Goal: Transaction & Acquisition: Purchase product/service

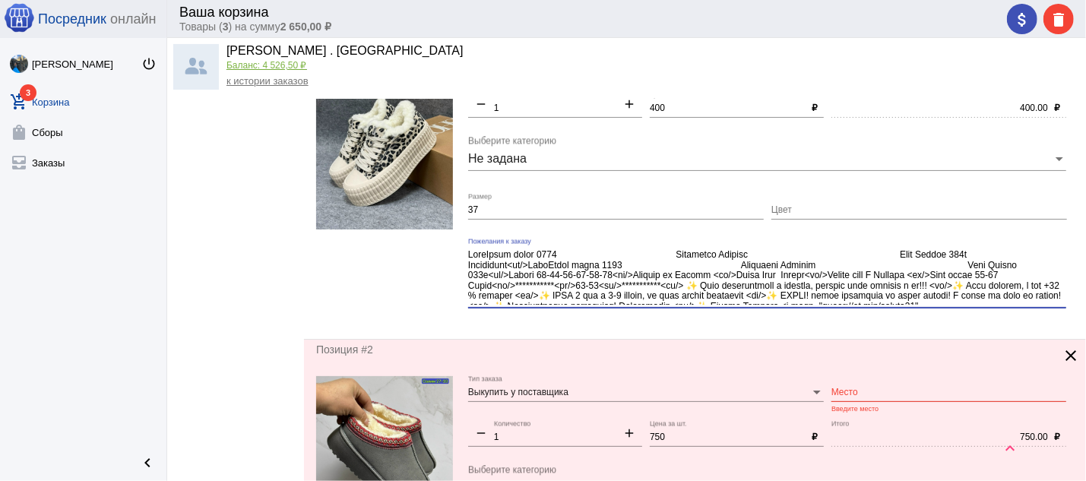
scroll to position [19, 0]
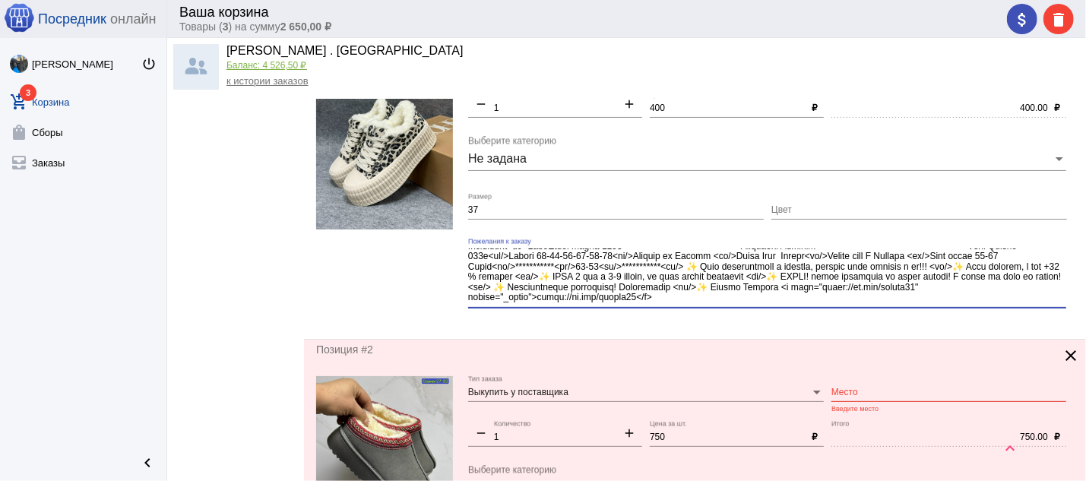
drag, startPoint x: 783, startPoint y: 289, endPoint x: 871, endPoint y: 335, distance: 99.9
click at [871, 305] on textarea "Пожелания к заказу" at bounding box center [767, 276] width 598 height 56
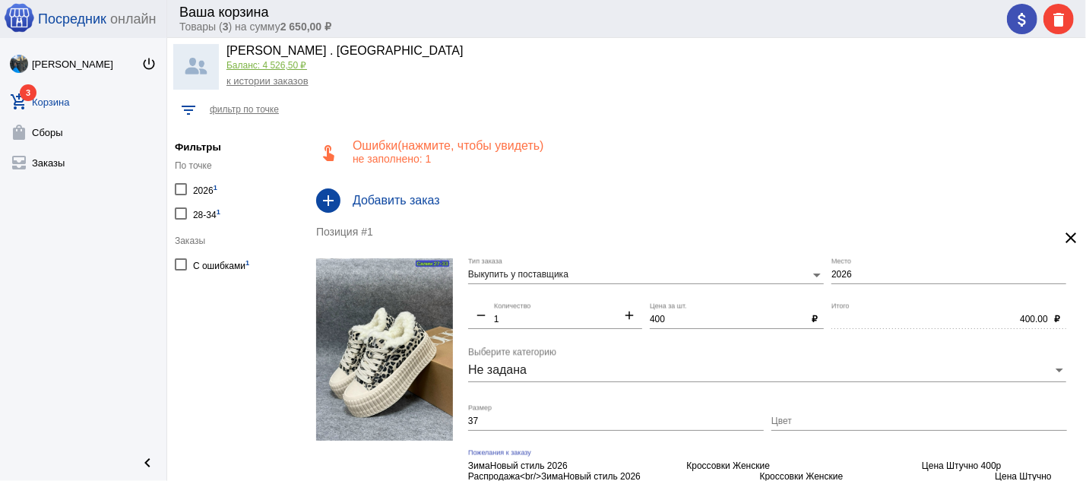
scroll to position [0, 0]
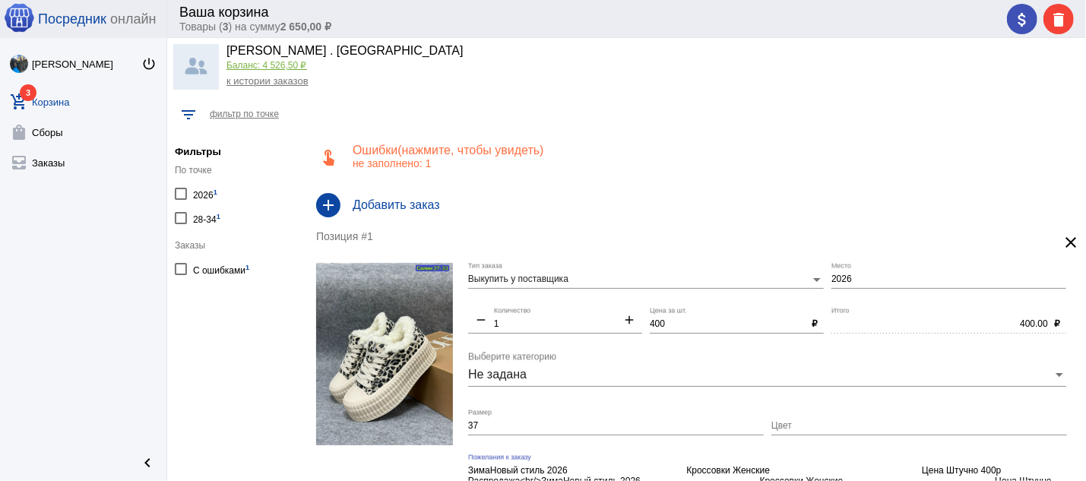
type textarea "**********"
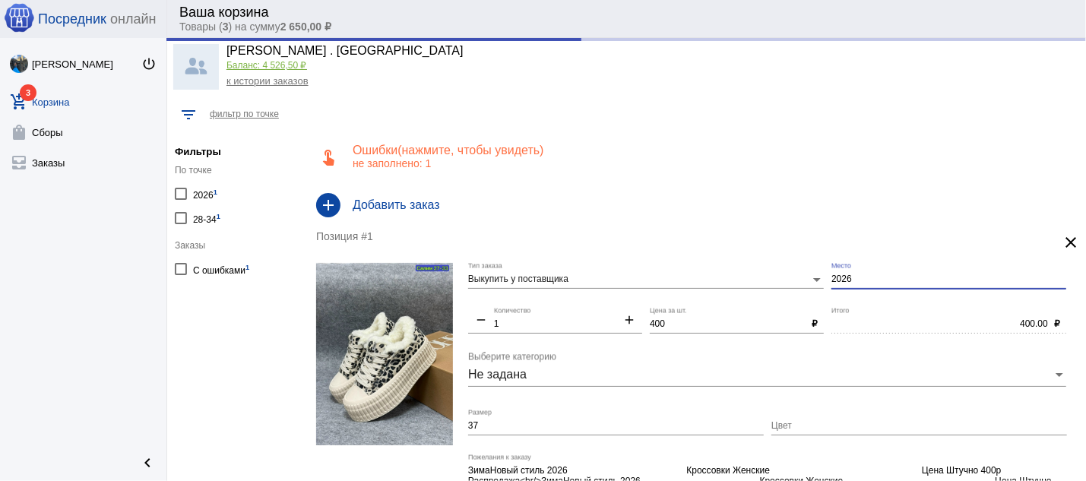
click at [868, 274] on input "2026" at bounding box center [948, 279] width 235 height 11
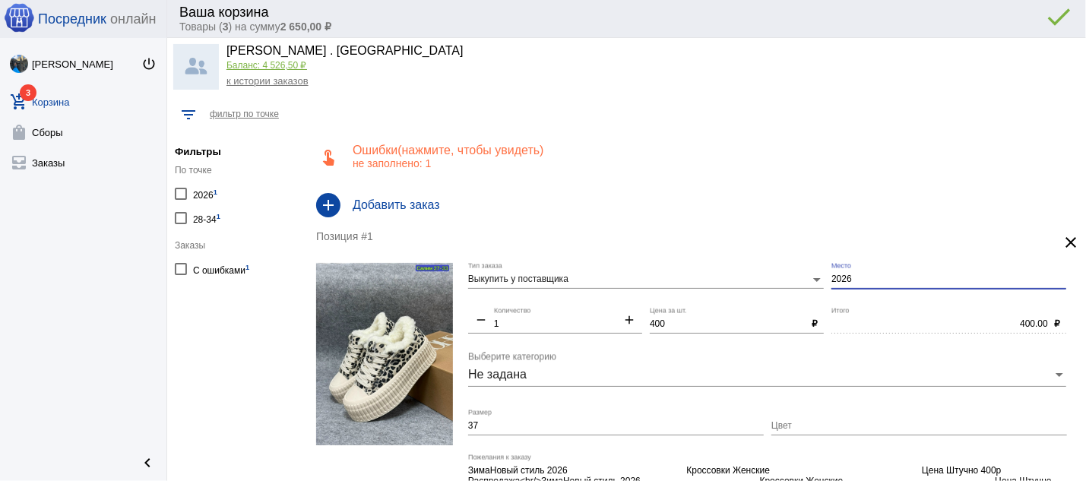
drag, startPoint x: 868, startPoint y: 274, endPoint x: 799, endPoint y: 276, distance: 69.2
click at [831, 276] on input "2026" at bounding box center [948, 279] width 235 height 11
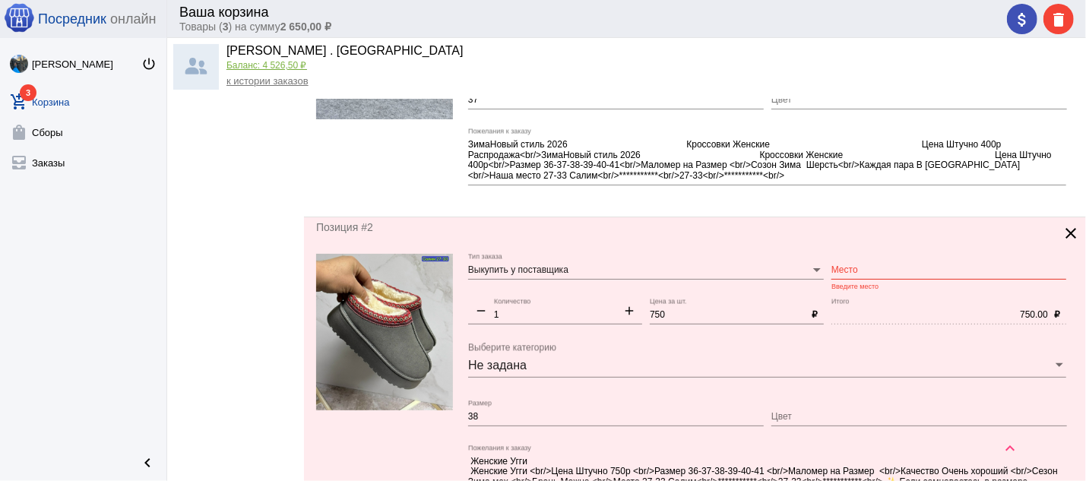
scroll to position [407, 0]
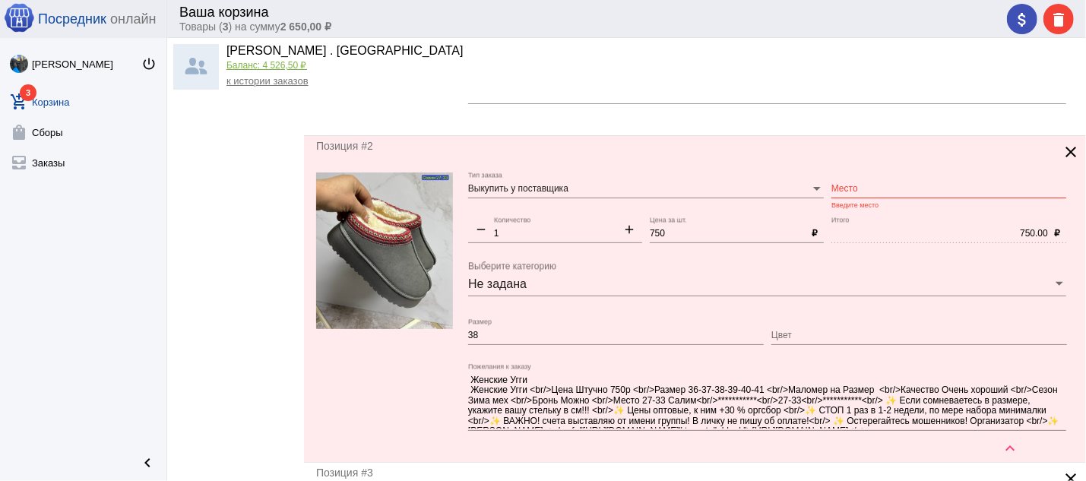
type input "27-33"
click at [879, 198] on div "Место" at bounding box center [948, 185] width 235 height 26
type input "27-33"
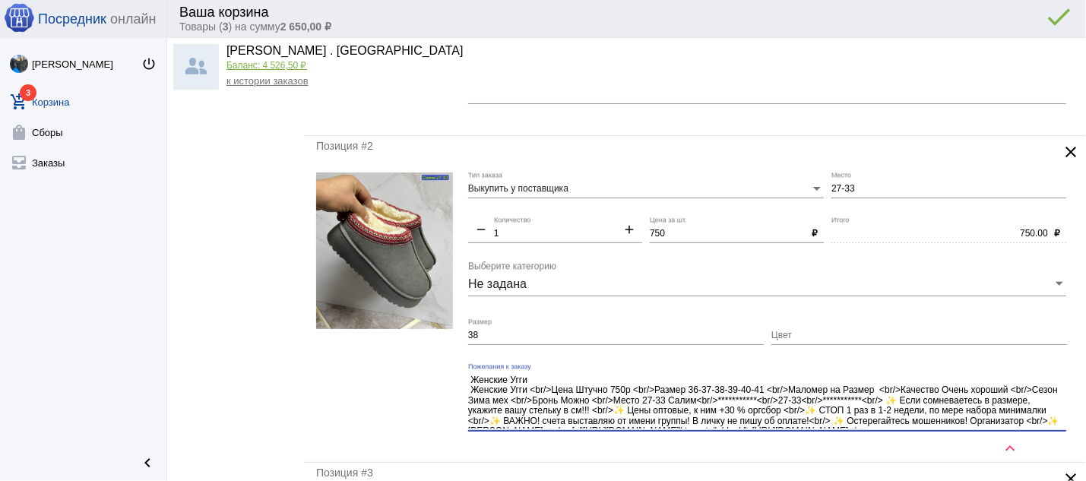
scroll to position [10, 0]
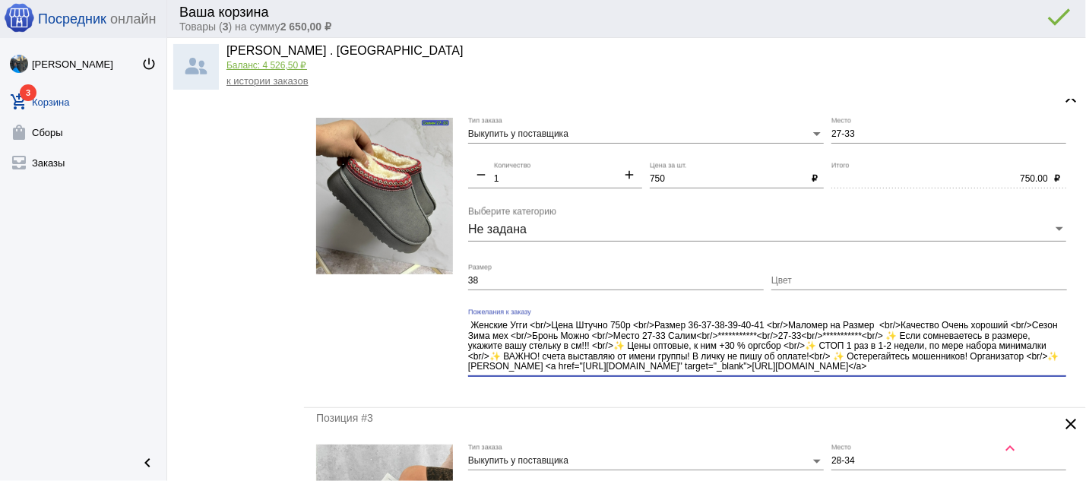
drag, startPoint x: 936, startPoint y: 400, endPoint x: 1046, endPoint y: 399, distance: 110.2
click at [1046, 374] on textarea "**********" at bounding box center [767, 346] width 598 height 55
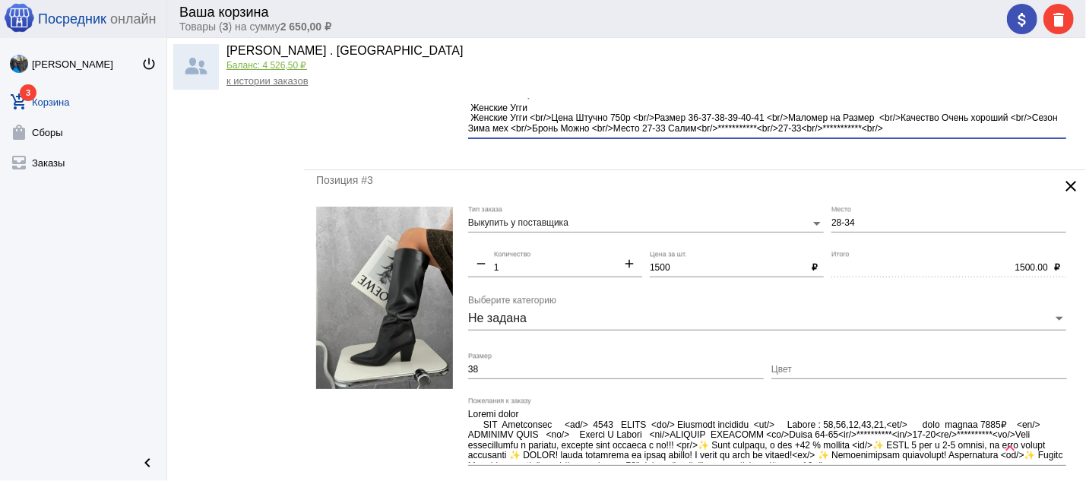
scroll to position [652, 0]
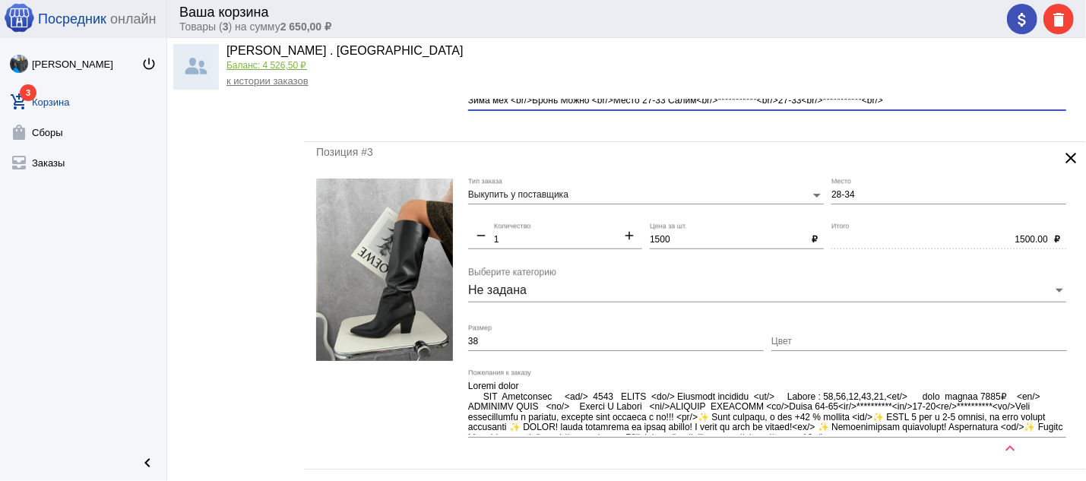
type textarea "**********"
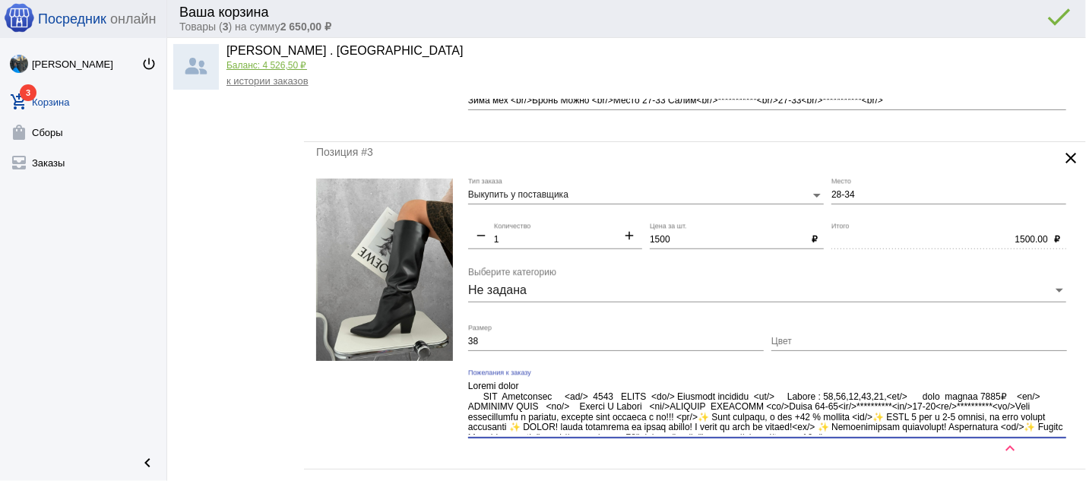
scroll to position [20, 0]
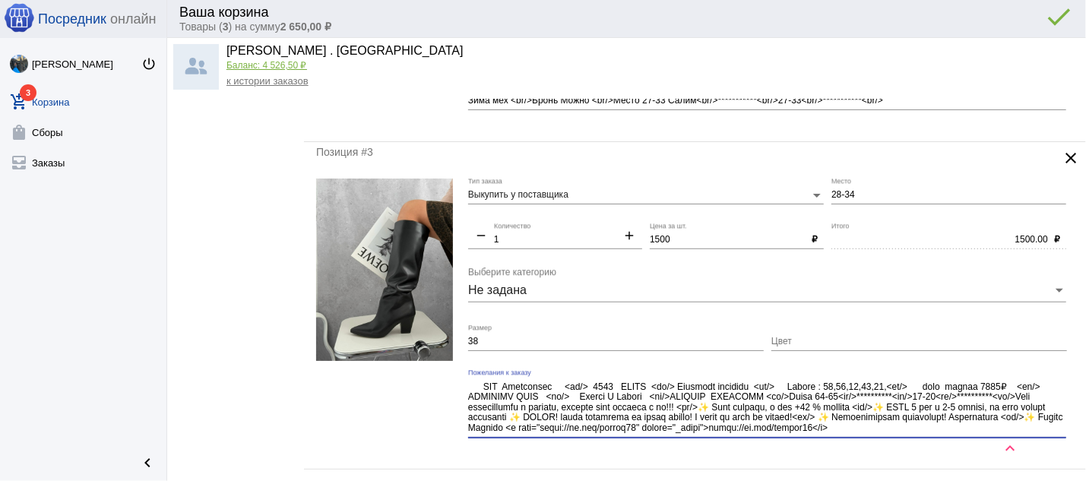
drag, startPoint x: 909, startPoint y: 407, endPoint x: 938, endPoint y: 444, distance: 47.0
click at [938, 435] on textarea "Пожелания к заказу" at bounding box center [767, 407] width 598 height 55
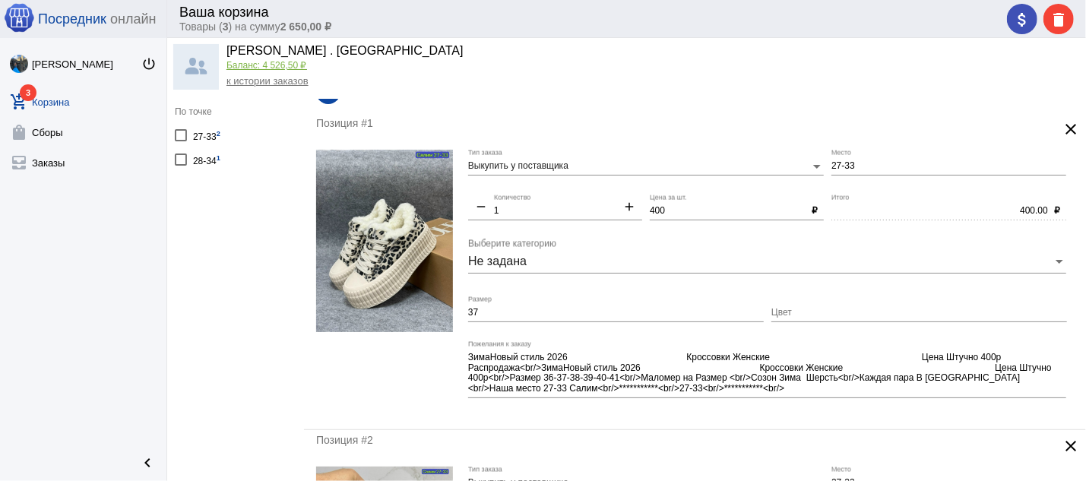
scroll to position [0, 0]
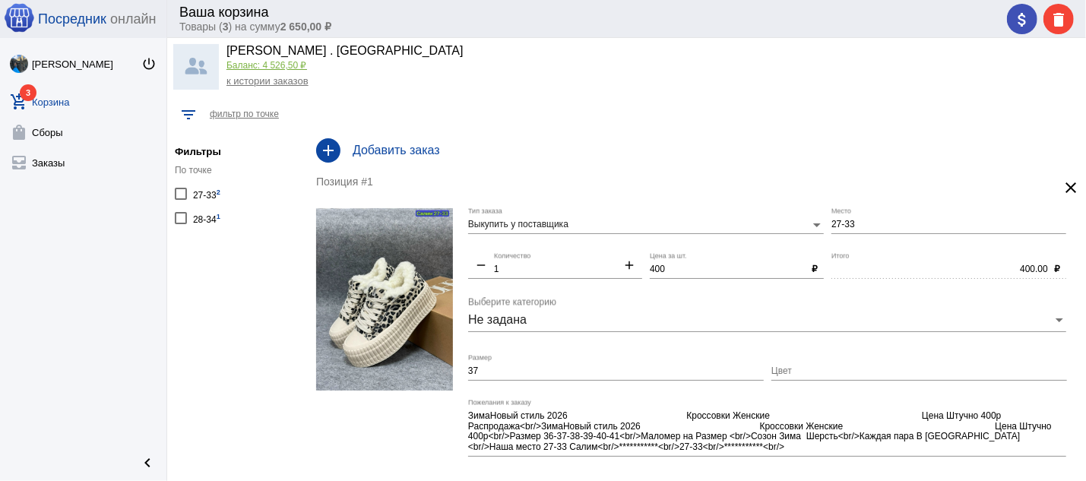
type textarea "Сапоги осень ️ NEW Collection ️️<br/>️️ 2025 ОСЕНЬ ️️<br/>️️ Люксовое качество …"
click at [378, 147] on h4 "Добавить заказ" at bounding box center [713, 151] width 721 height 14
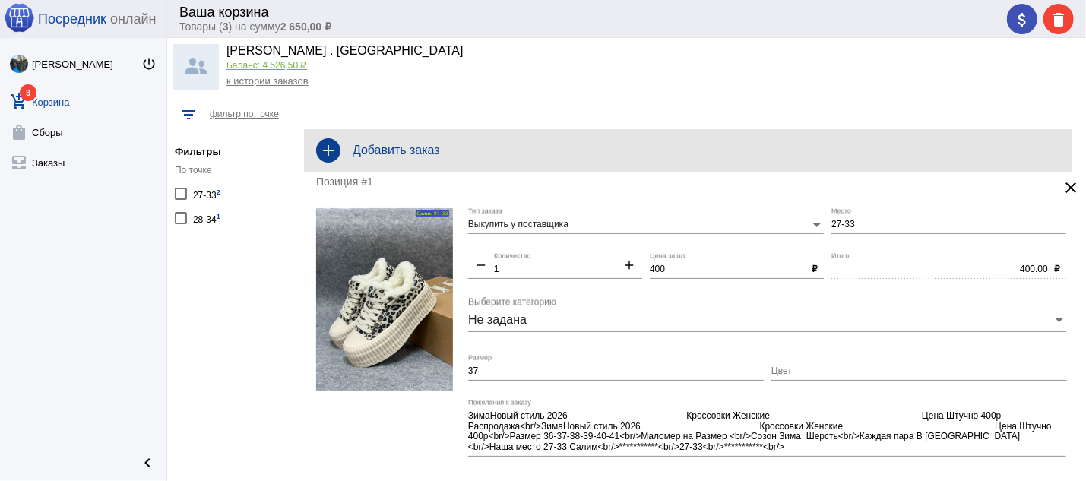
click at [446, 147] on h4 "Добавить заказ" at bounding box center [713, 151] width 721 height 14
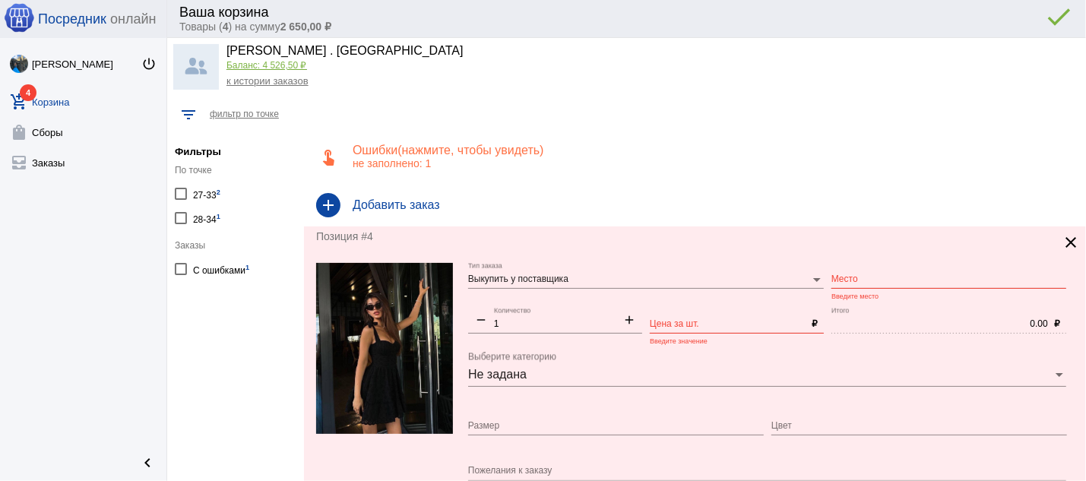
click at [619, 421] on div "Размер" at bounding box center [616, 423] width 296 height 26
type input "44"
click at [773, 429] on input "Цвет" at bounding box center [919, 426] width 296 height 11
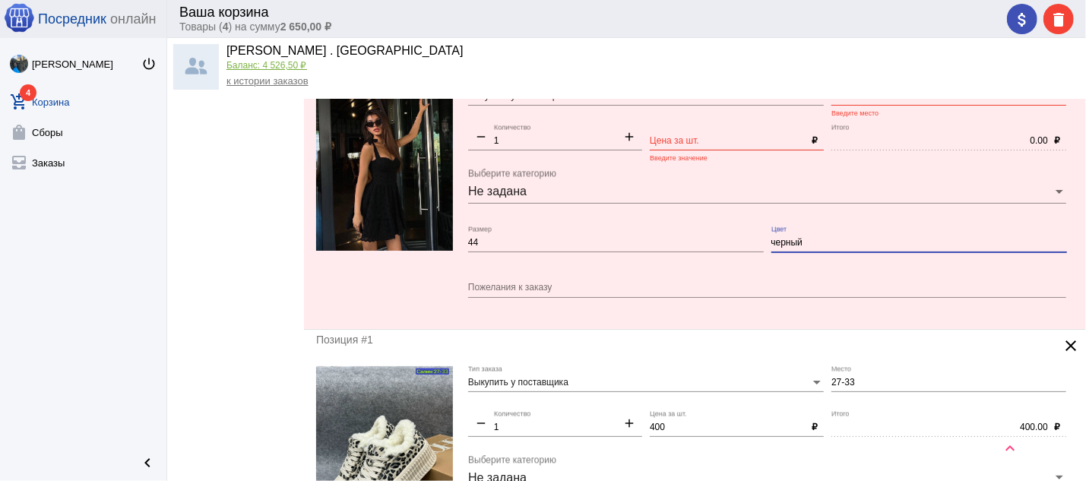
scroll to position [245, 0]
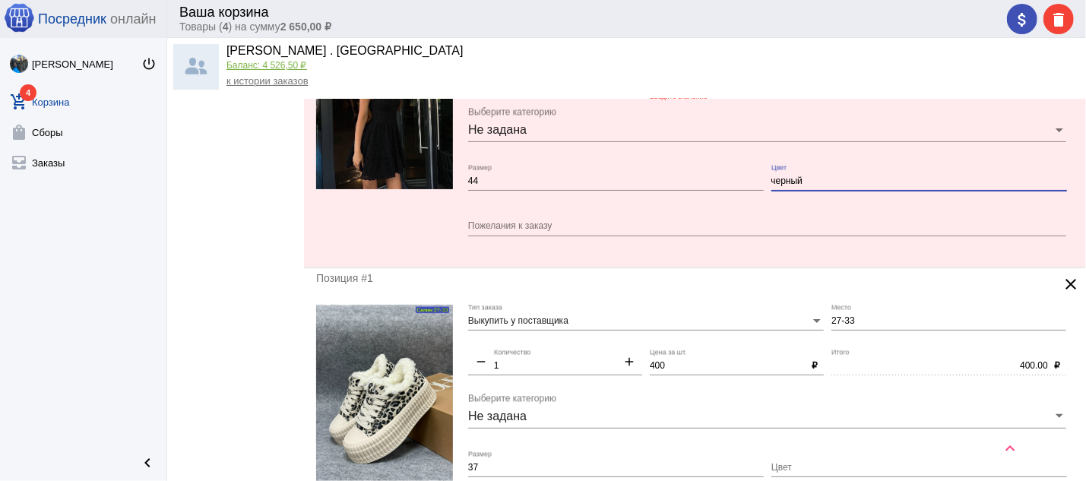
type input "черный"
click at [574, 233] on textarea "Пожелания к заказу" at bounding box center [767, 227] width 598 height 14
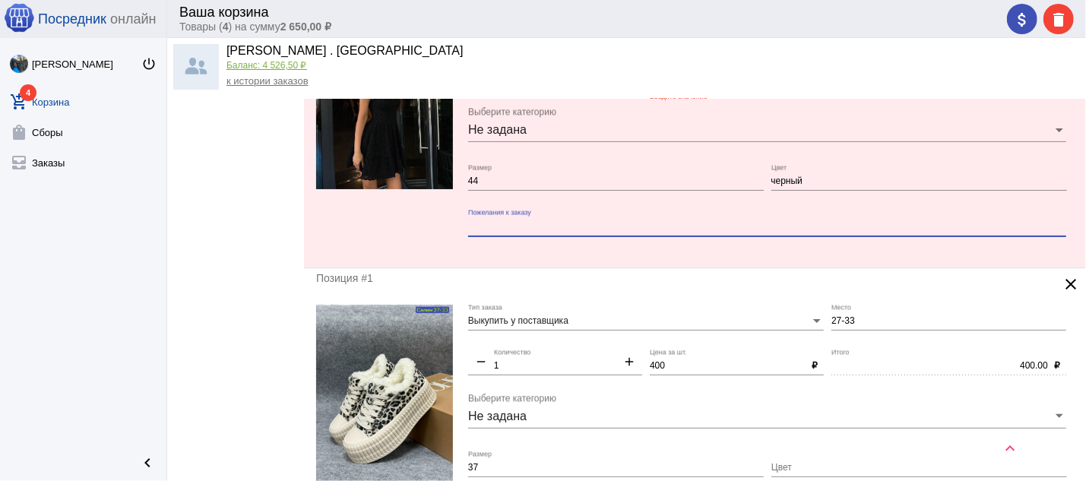
paste textarea "РАСПРОДАЖА От этих платьев в восторге все! Платья широкими, регулирующимися лям…"
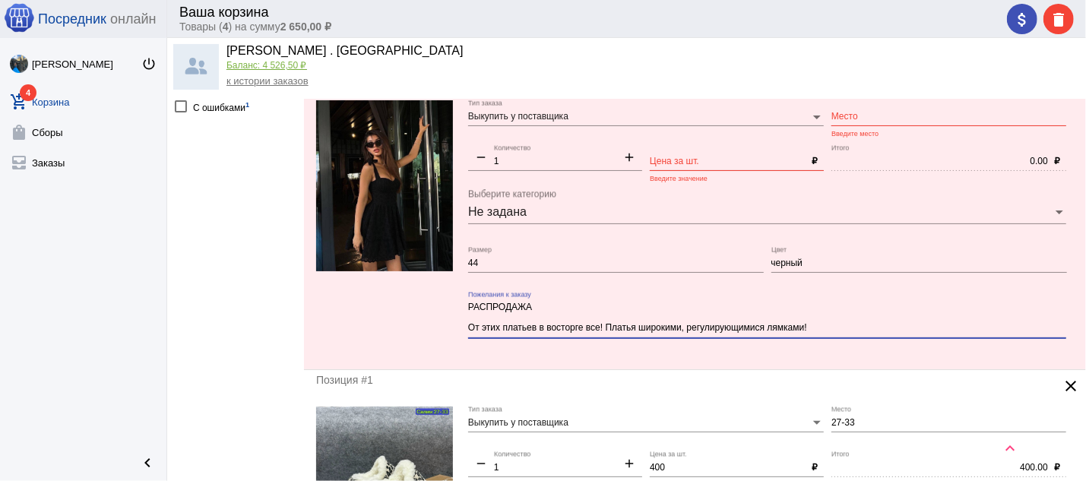
scroll to position [0, 0]
type textarea "РАСПРОДАЖА От этих платьев в восторге все! Платья широкими, регулирующимися лям…"
click at [726, 158] on input "Цена за шт." at bounding box center [728, 162] width 156 height 11
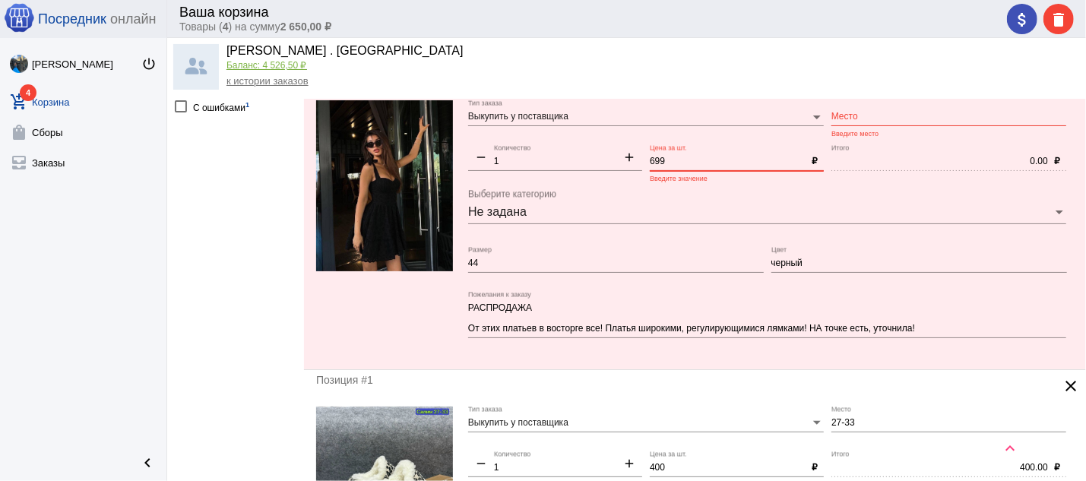
type input "699"
click at [858, 118] on input "Место" at bounding box center [948, 117] width 235 height 11
paste input "Б 2В-81"
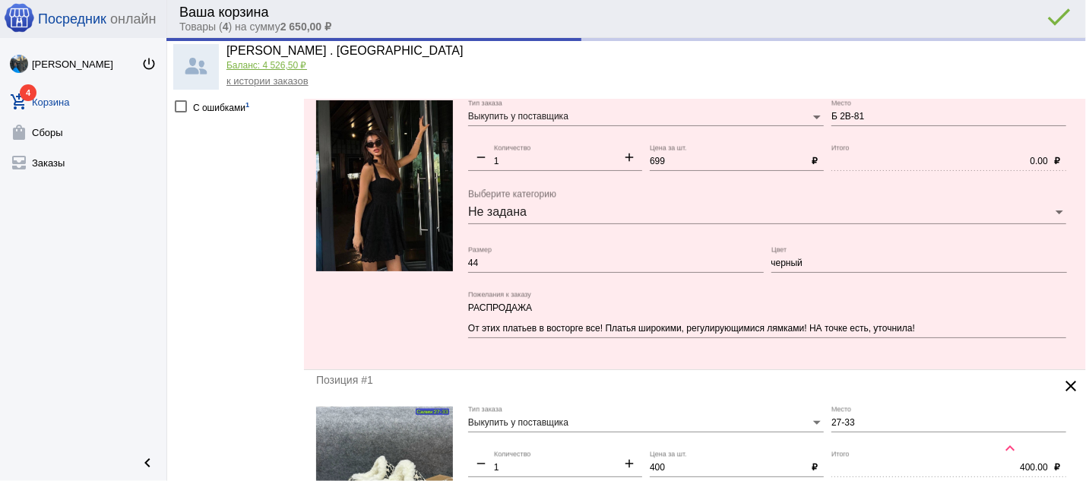
type input "2в-81"
type input "699.00"
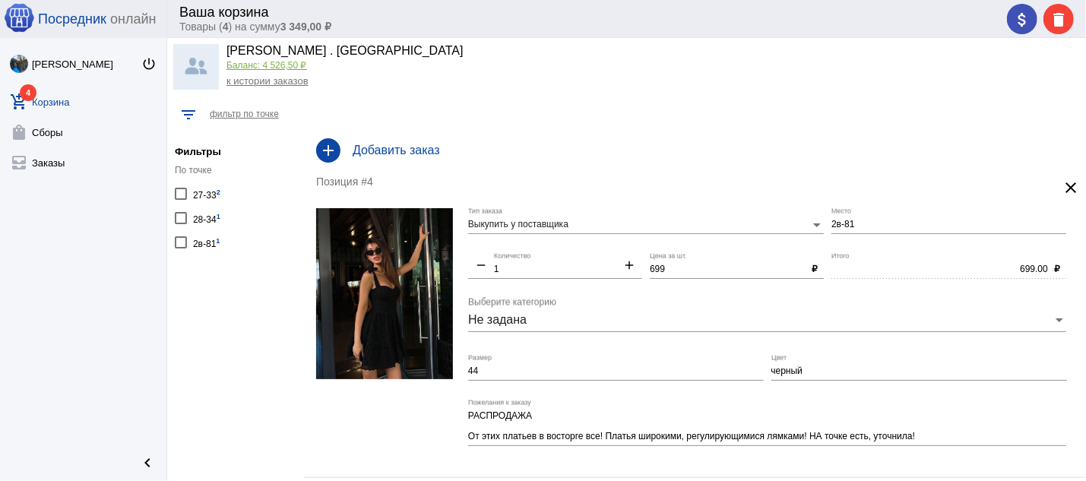
click at [267, 85] on link "к истории заказов" at bounding box center [267, 80] width 82 height 11
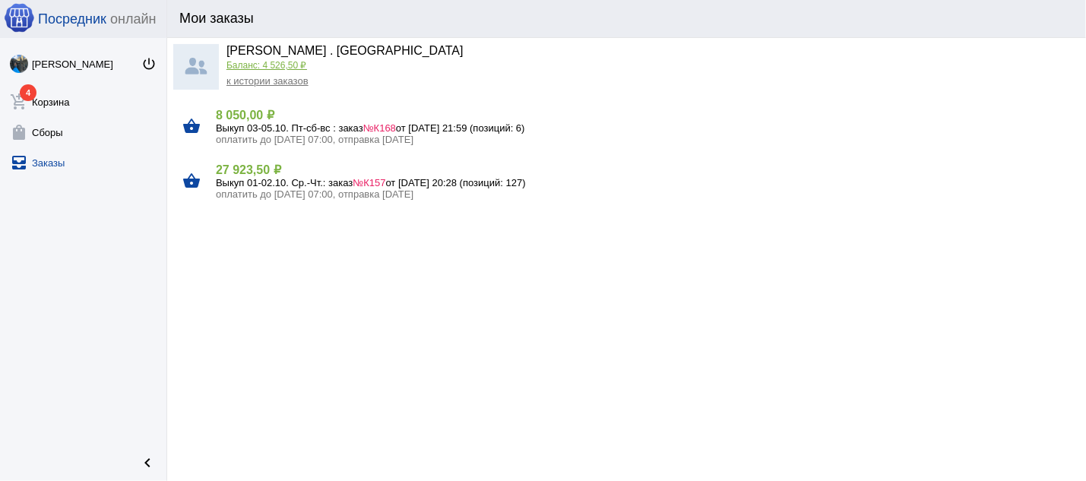
click at [384, 179] on span "№К157" at bounding box center [369, 182] width 33 height 11
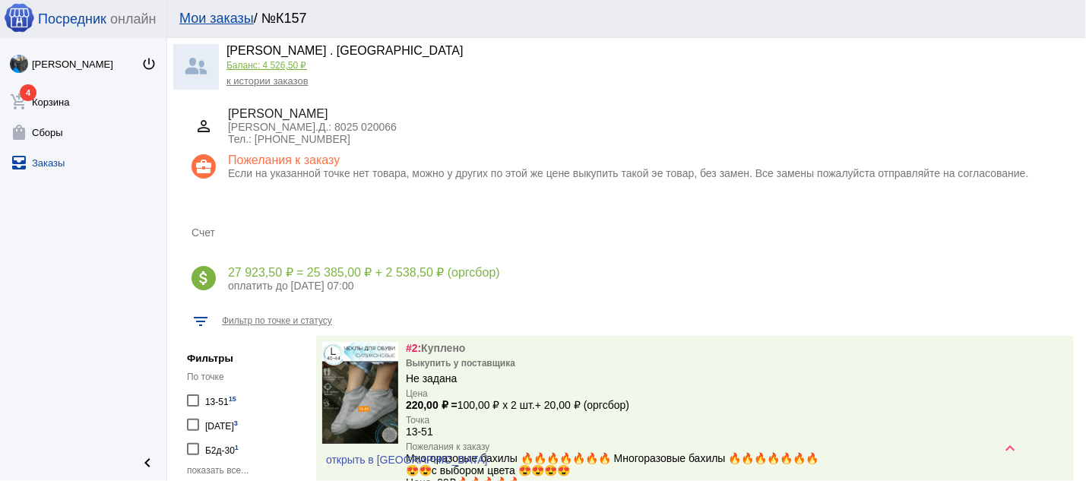
scroll to position [489, 0]
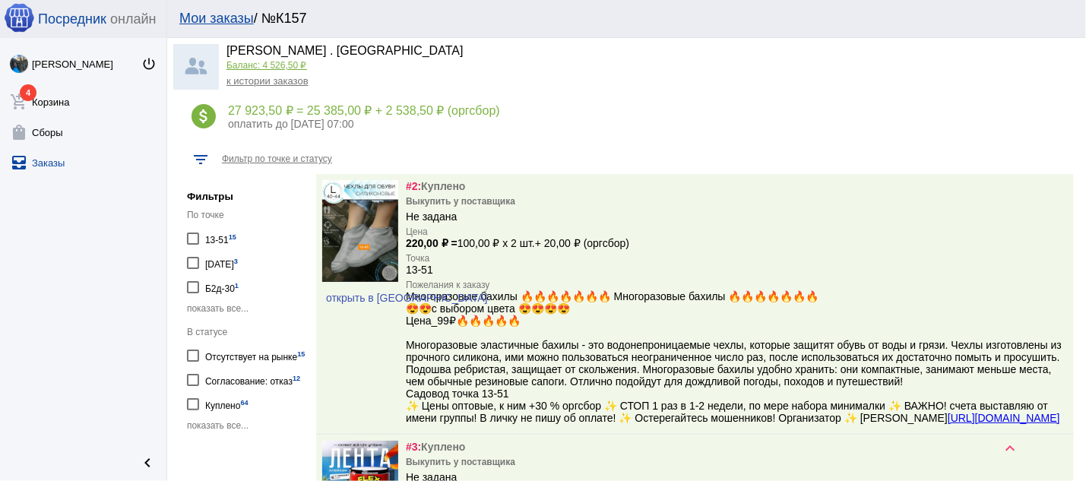
click at [232, 305] on span "показать все..." at bounding box center [218, 308] width 62 height 11
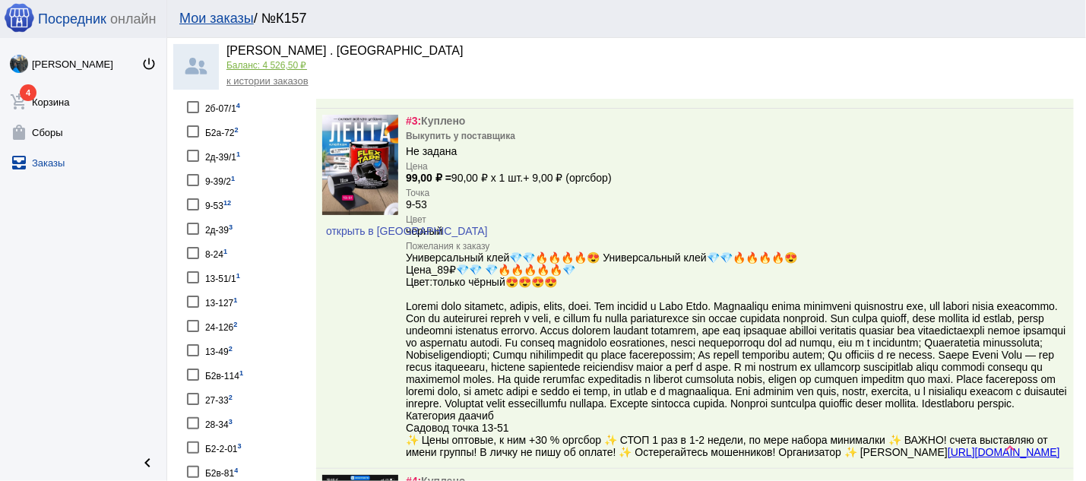
scroll to position [896, 0]
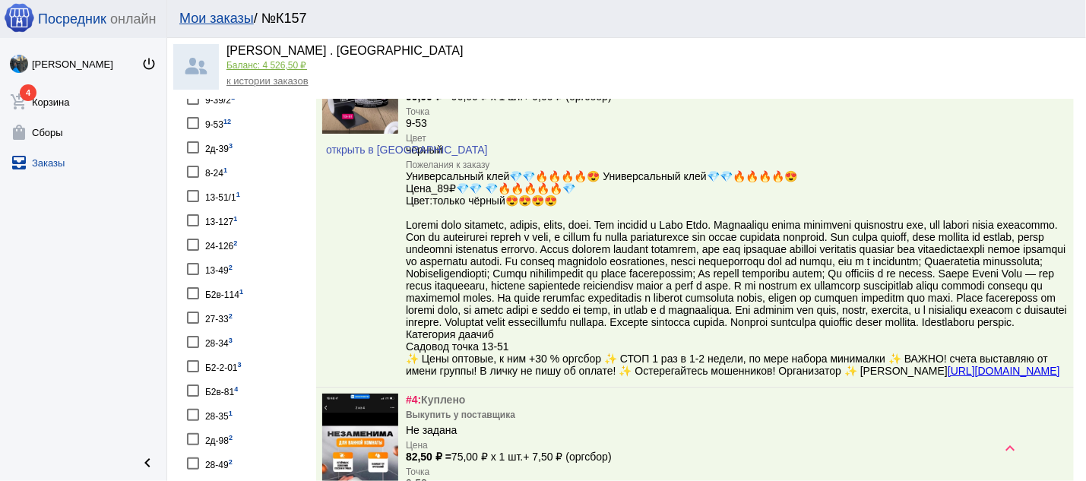
click at [219, 380] on div "Б2в-81 4" at bounding box center [221, 390] width 33 height 21
checkbox input "true"
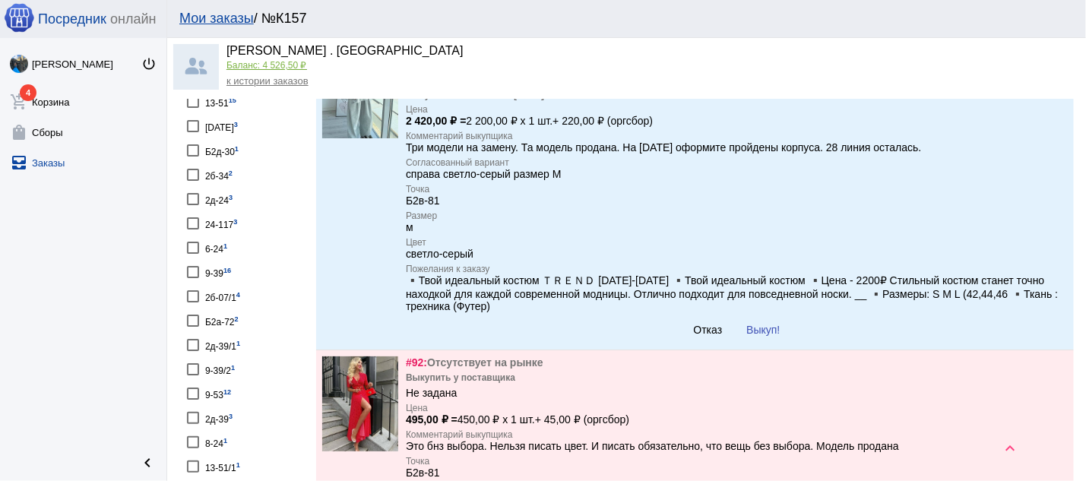
scroll to position [463, 0]
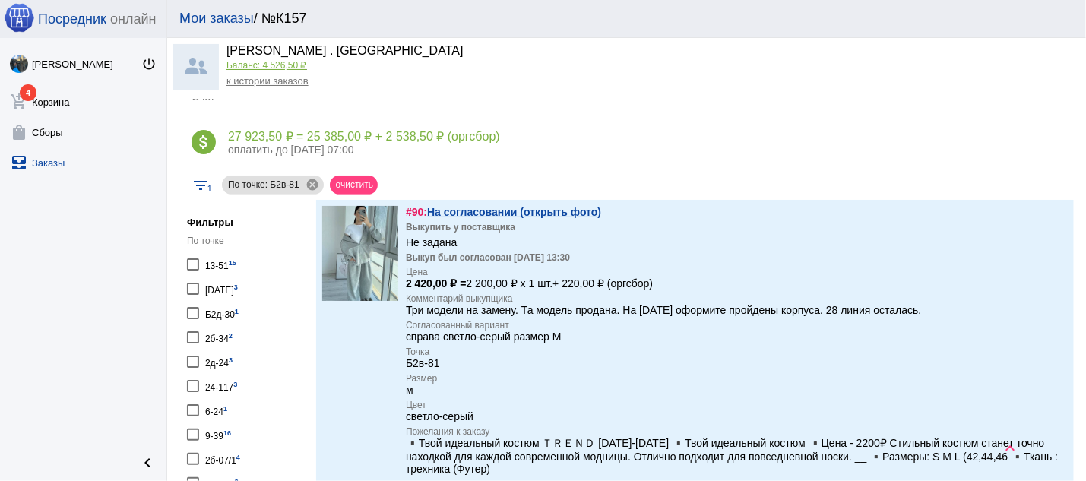
click at [568, 209] on link "На согласовании (открыть фото)" at bounding box center [514, 212] width 174 height 12
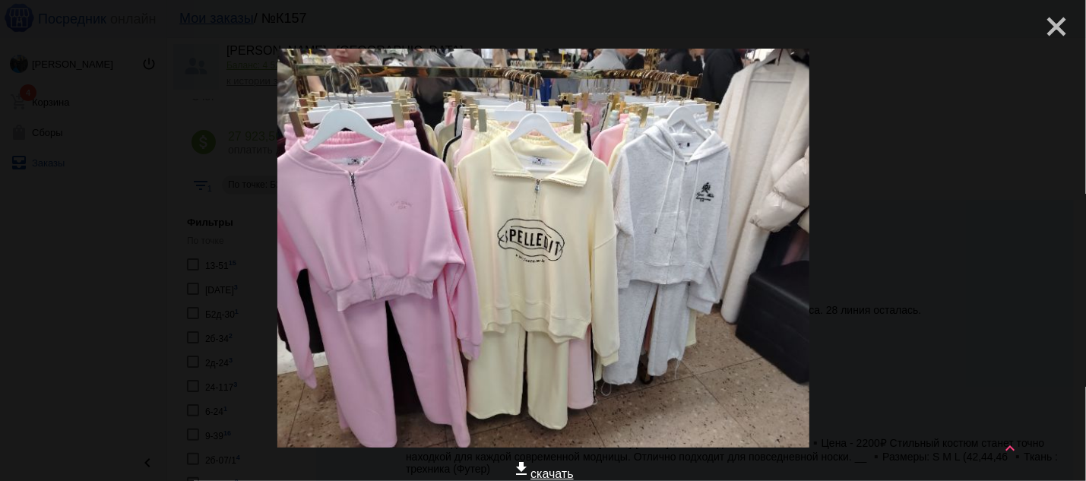
click at [1045, 30] on mat-icon "close" at bounding box center [1050, 20] width 18 height 18
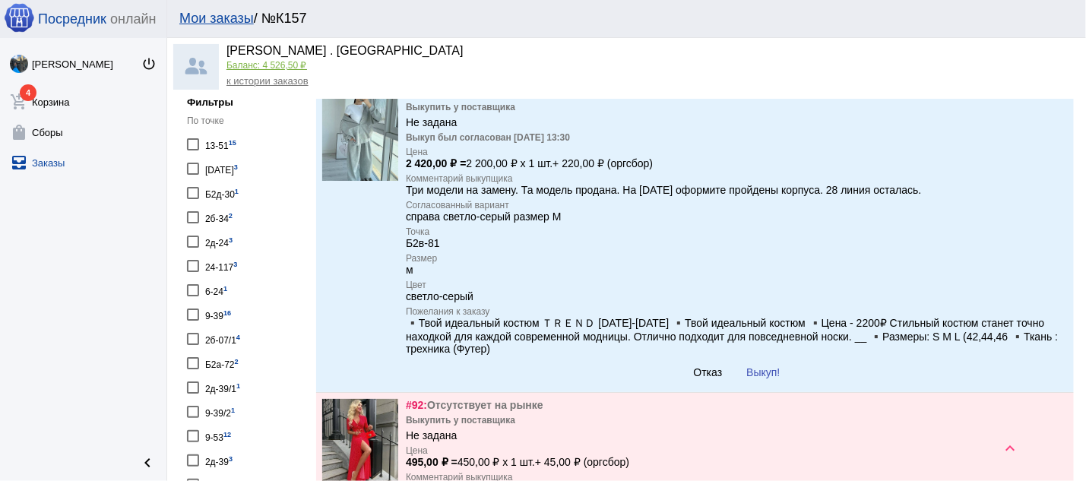
scroll to position [544, 0]
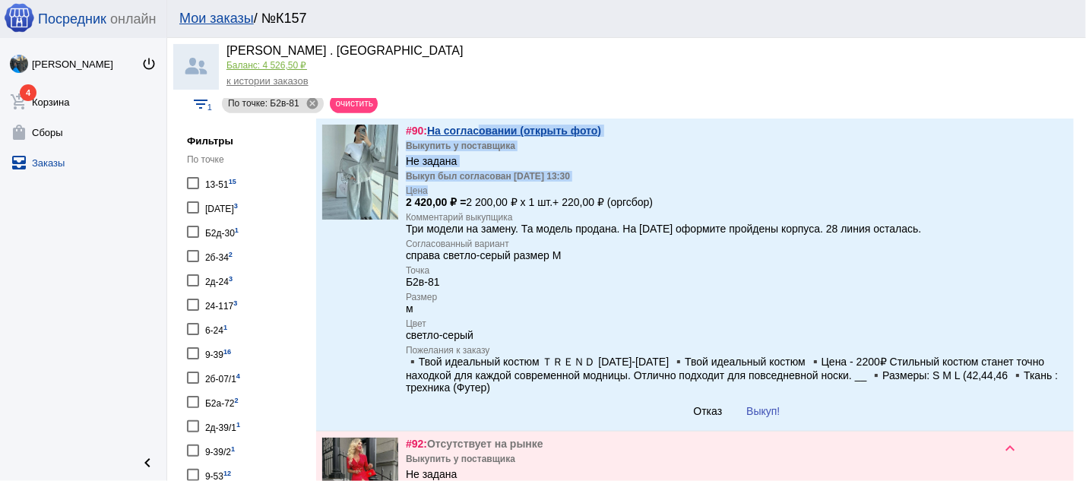
drag, startPoint x: 623, startPoint y: 124, endPoint x: 517, endPoint y: 135, distance: 106.2
click at [489, 129] on div "#90: На согласовании (открыть фото) Выкупить у поставщика Не задана Выкуп был с…" at bounding box center [695, 275] width 758 height 312
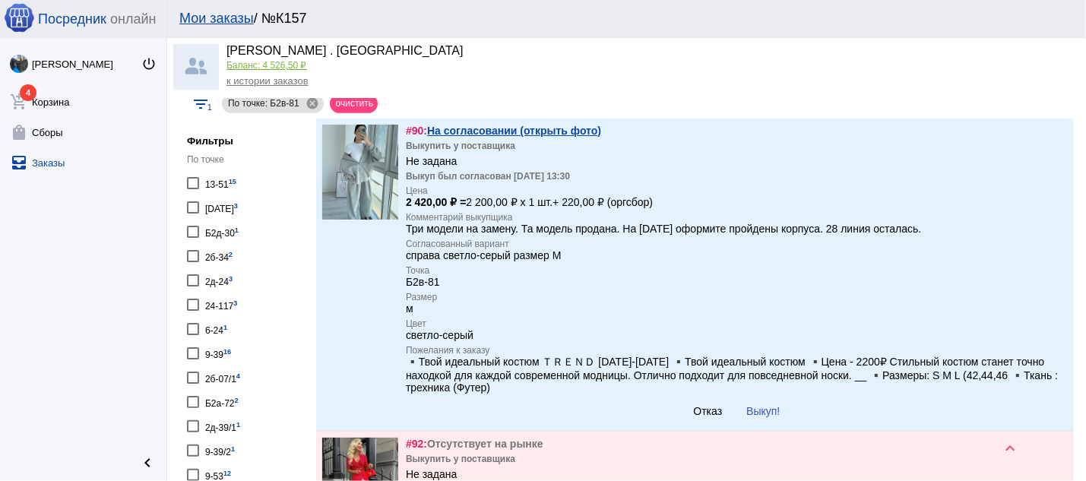
click at [703, 164] on div "#90: На согласовании (открыть фото) Выкупить у поставщика Не задана Выкуп был с…" at bounding box center [737, 275] width 662 height 300
click at [535, 182] on div "Выкуп был согласован [DATE] 13:30" at bounding box center [488, 176] width 164 height 11
click at [694, 416] on span "Отказ" at bounding box center [708, 411] width 29 height 12
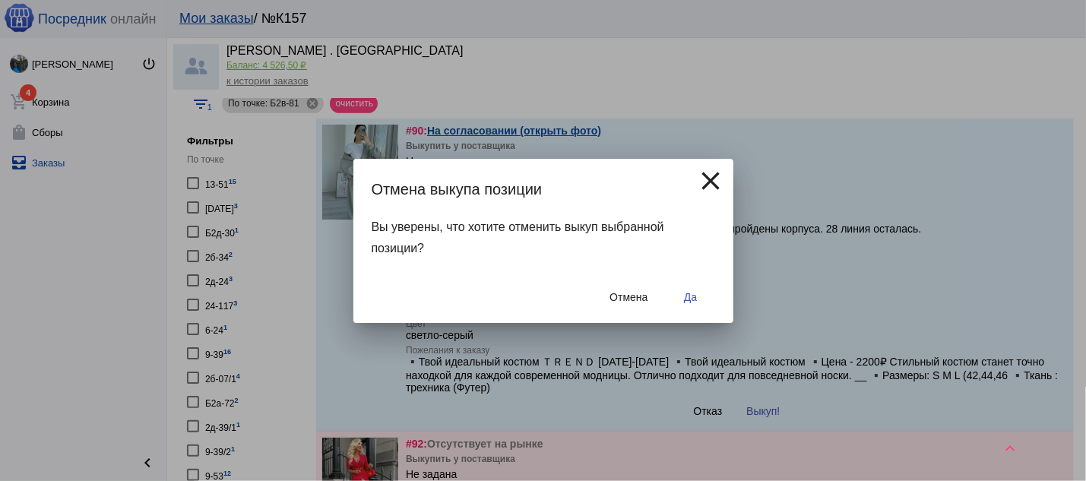
click at [710, 179] on mat-icon "close" at bounding box center [711, 181] width 30 height 30
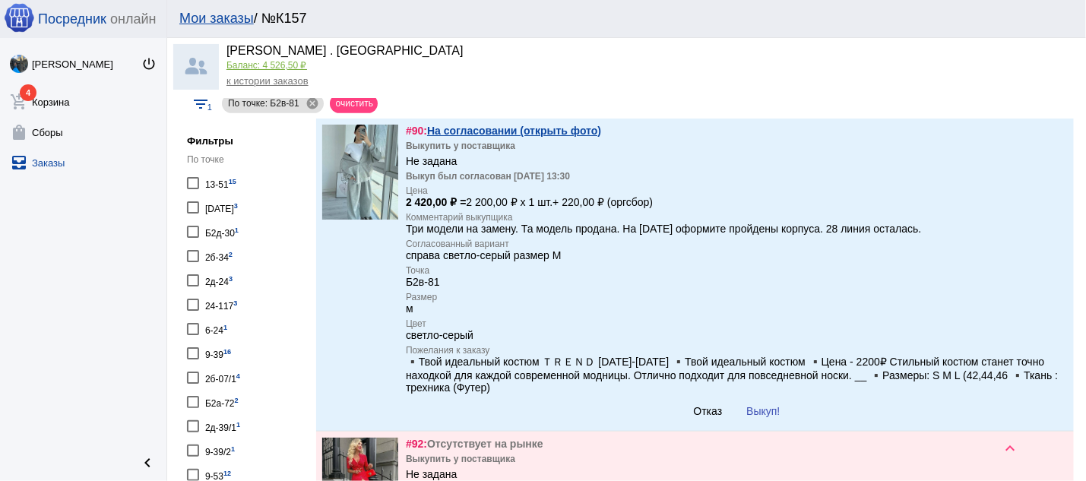
click at [698, 414] on button "Отказ" at bounding box center [708, 410] width 53 height 27
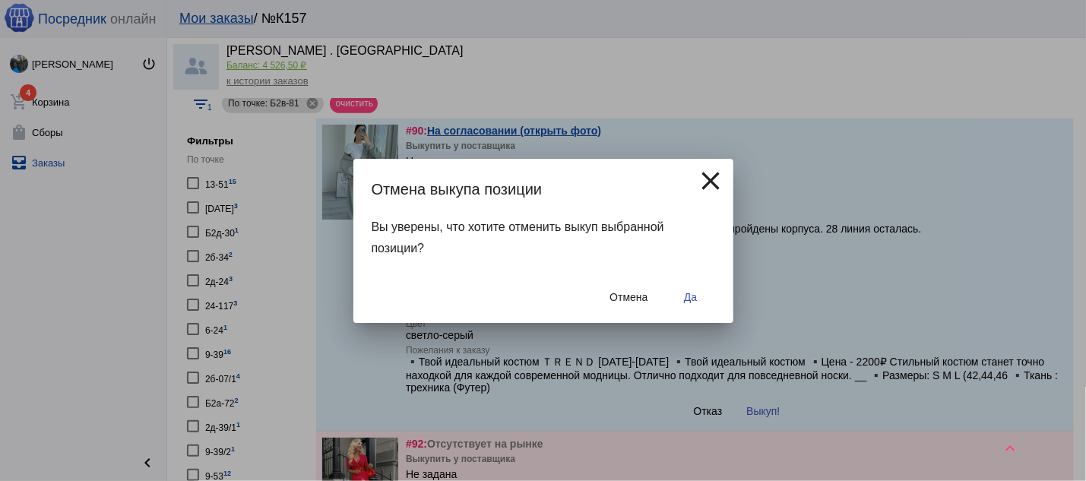
click at [681, 293] on button "Да" at bounding box center [690, 296] width 49 height 27
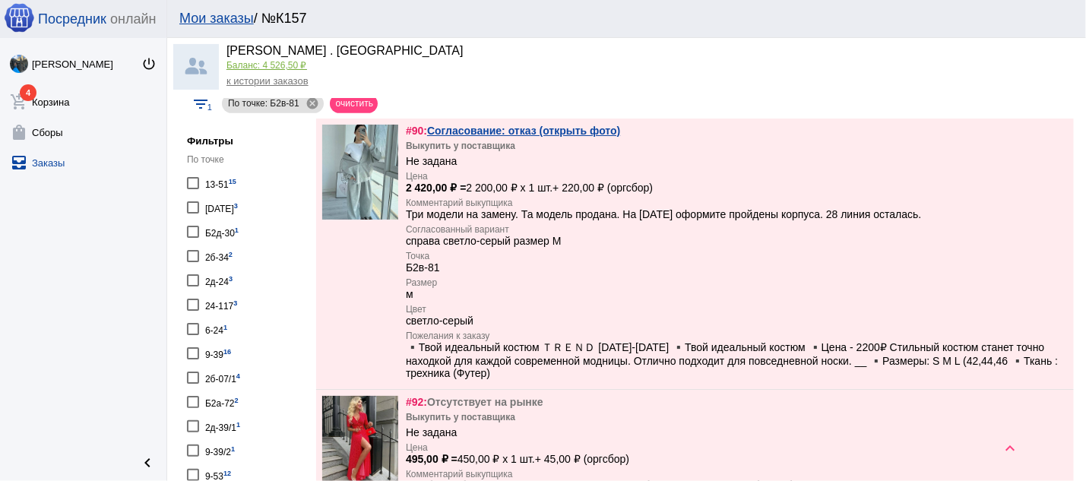
click at [613, 132] on link "Согласование: отказ (открыть фото)" at bounding box center [523, 131] width 193 height 12
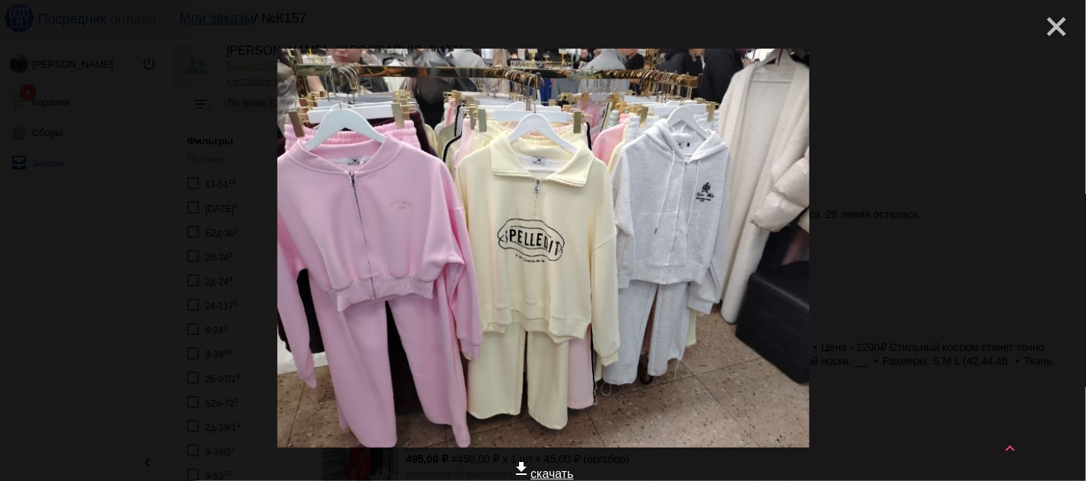
click at [1041, 28] on mat-icon "close" at bounding box center [1050, 20] width 18 height 18
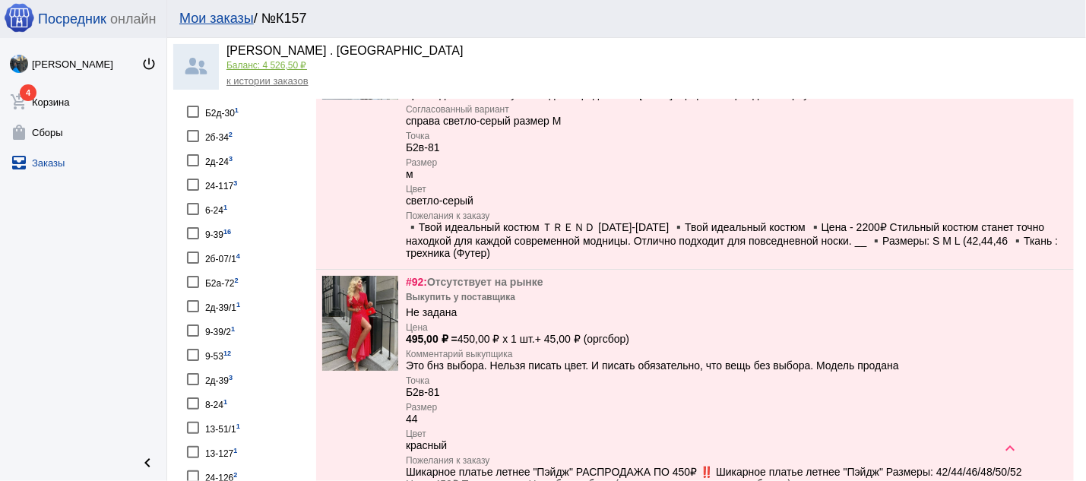
scroll to position [909, 0]
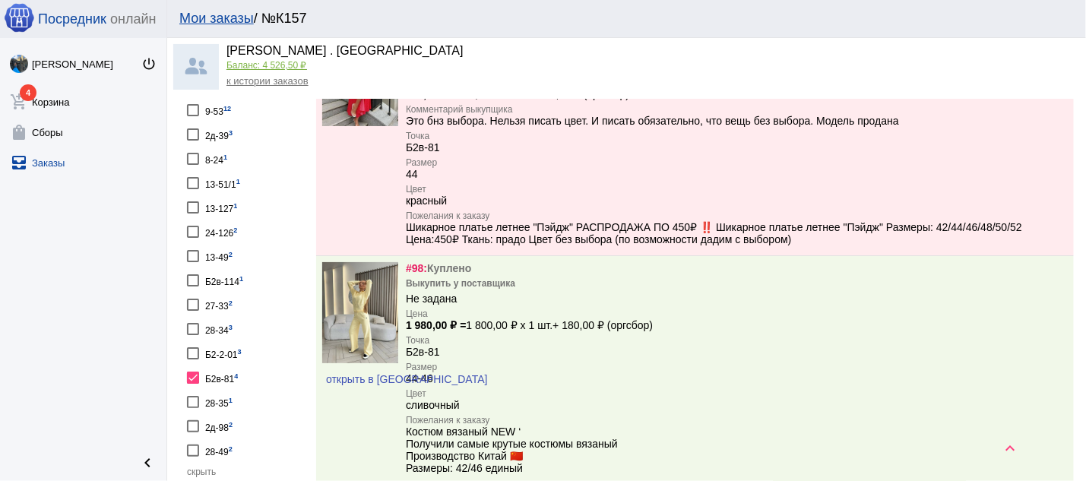
click at [189, 372] on div at bounding box center [193, 378] width 12 height 12
checkbox input "false"
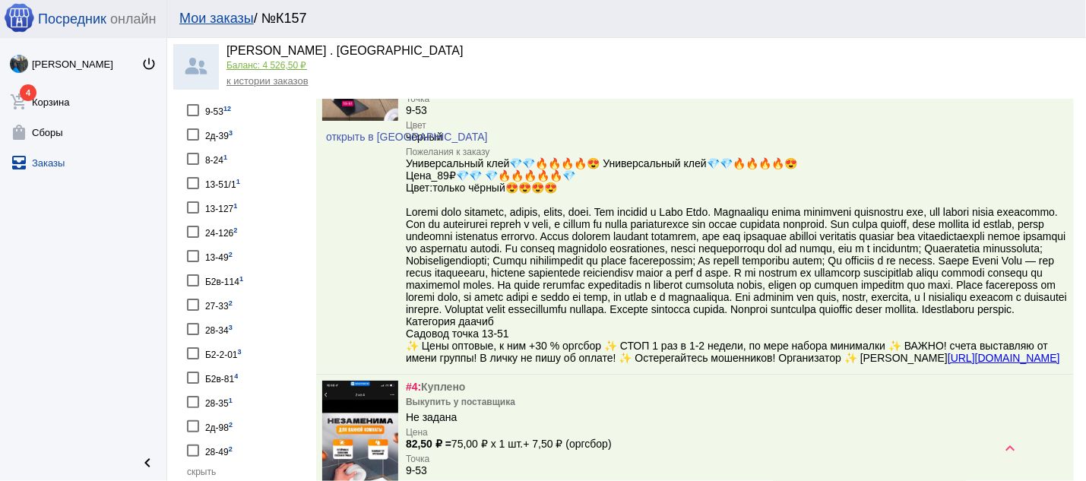
click at [189, 396] on div at bounding box center [193, 402] width 12 height 12
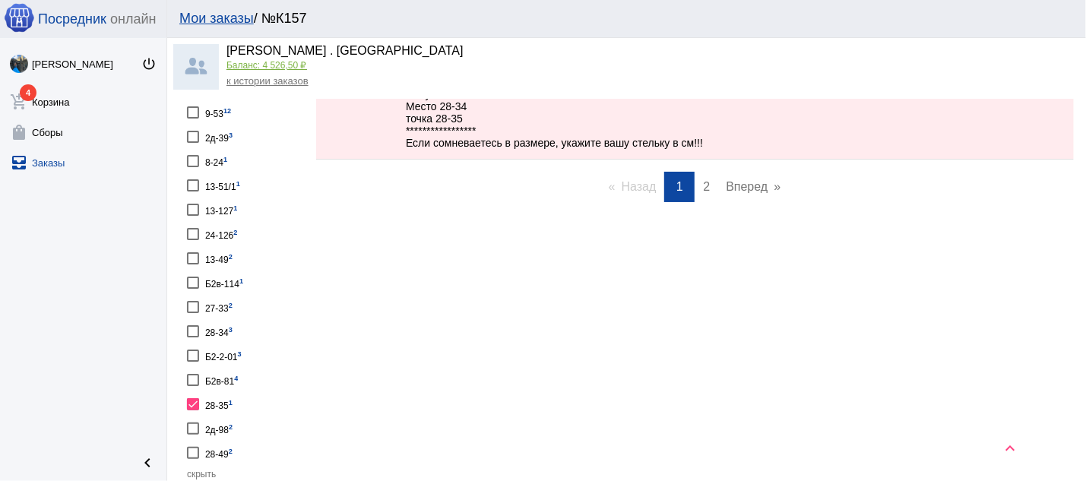
scroll to position [909, 0]
click at [196, 396] on div at bounding box center [193, 402] width 12 height 12
checkbox input "false"
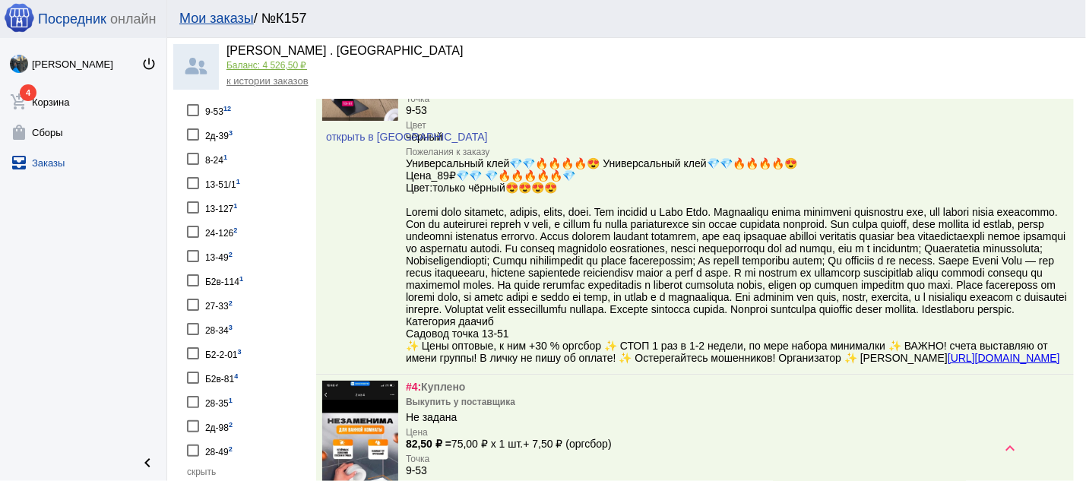
click at [192, 420] on div at bounding box center [193, 426] width 12 height 12
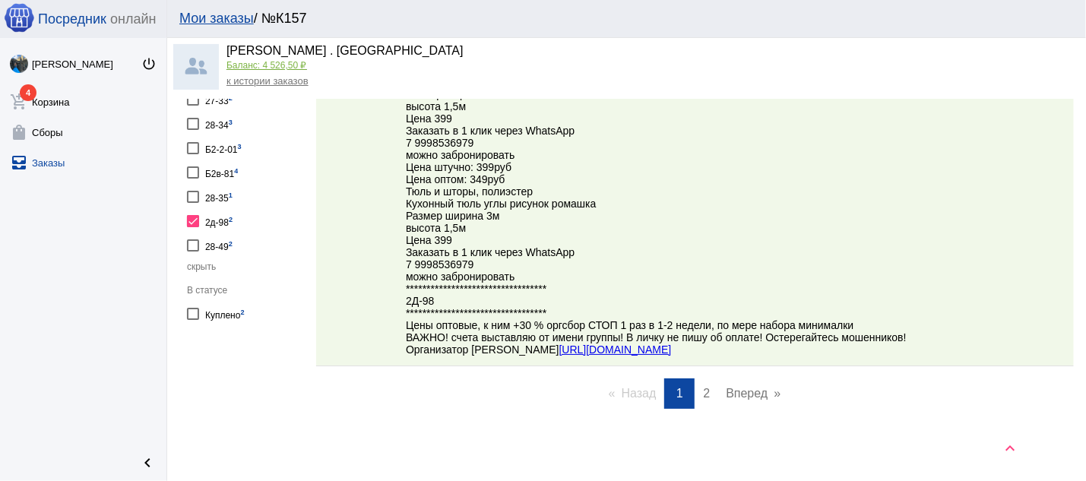
scroll to position [1170, 0]
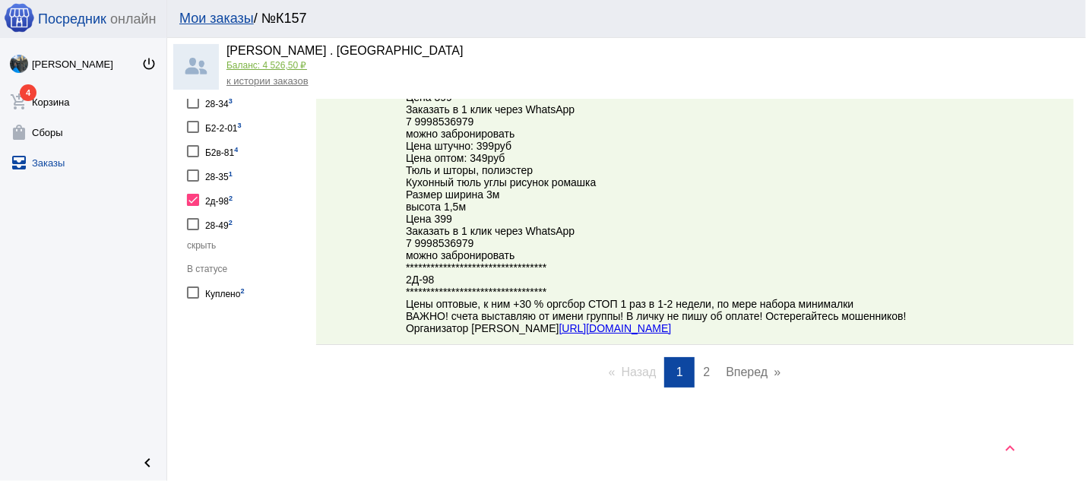
click at [191, 194] on div at bounding box center [193, 200] width 12 height 12
checkbox input "false"
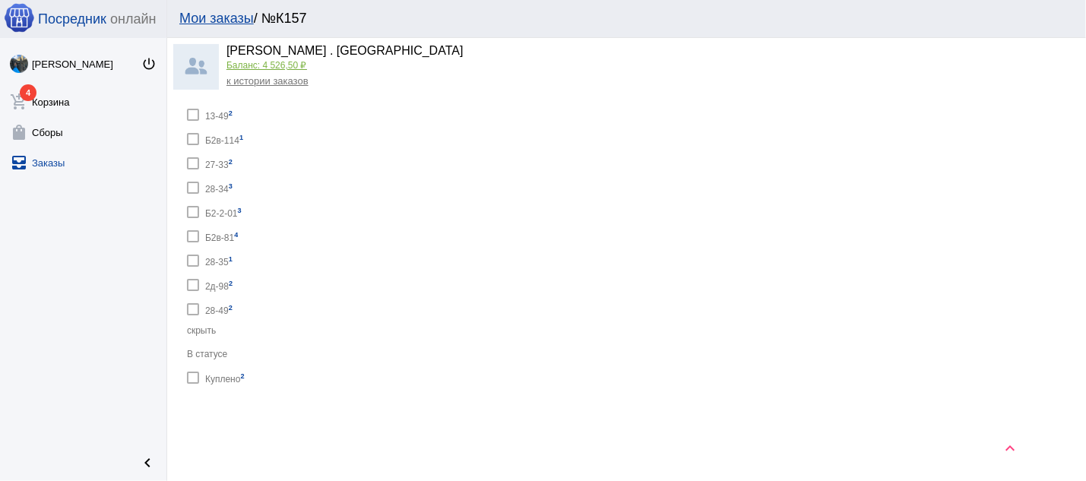
scroll to position [1023, 0]
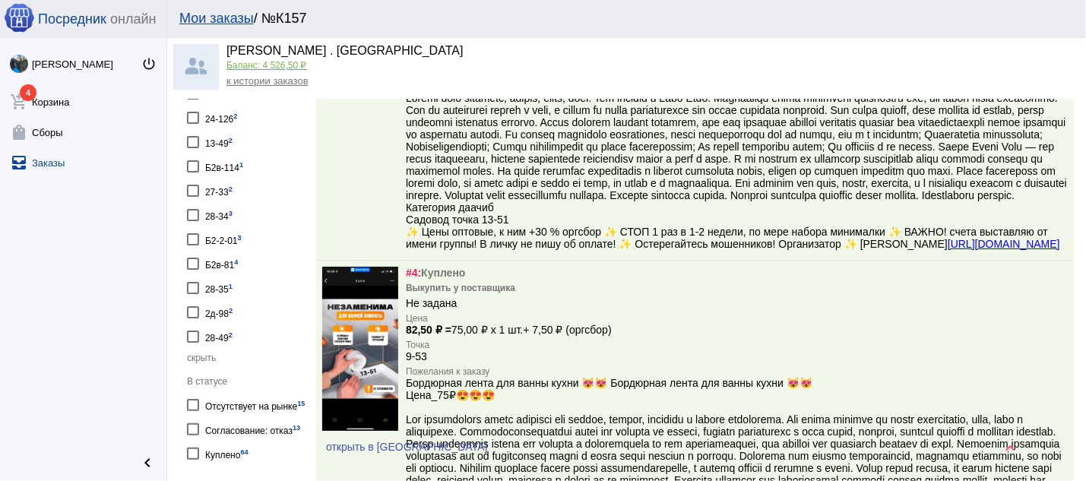
click at [194, 331] on div at bounding box center [193, 337] width 12 height 12
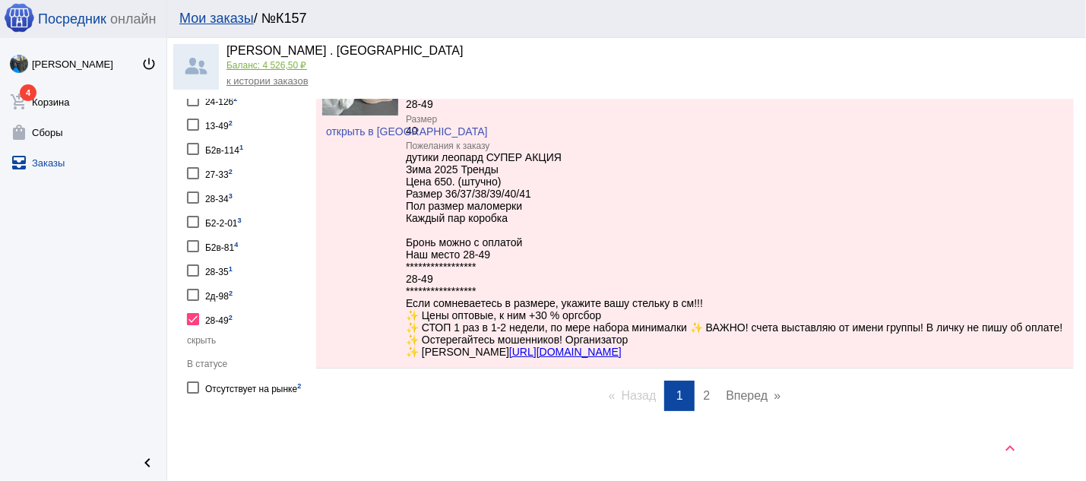
scroll to position [1104, 0]
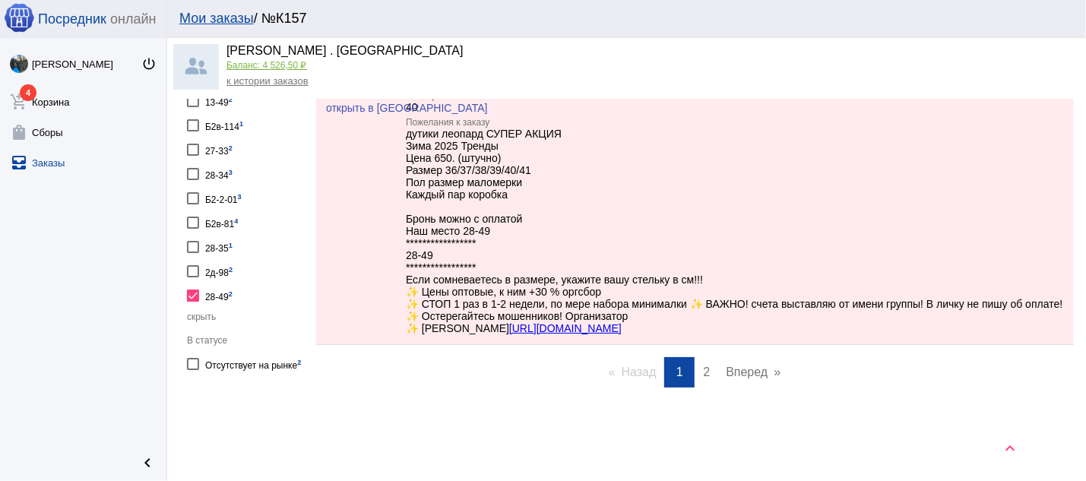
click at [196, 358] on div at bounding box center [193, 364] width 12 height 12
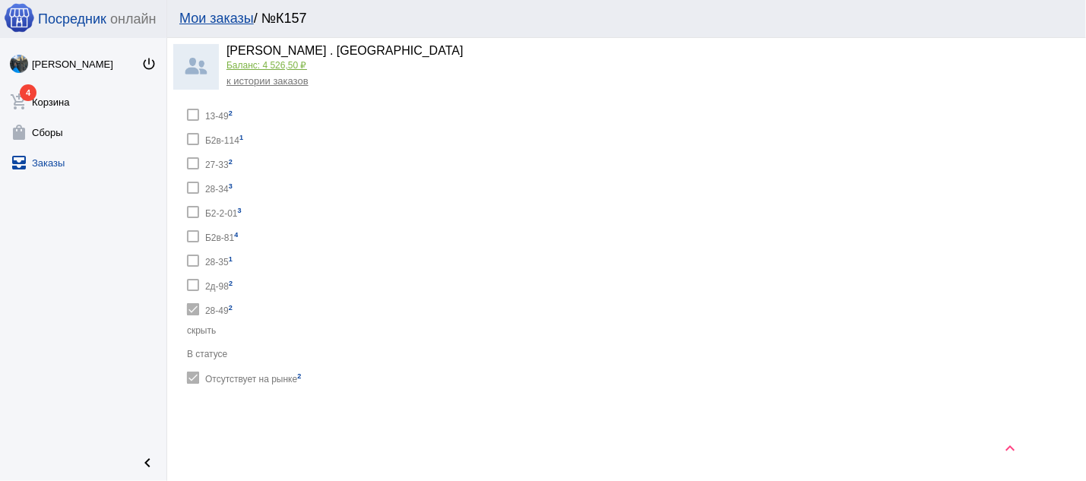
checkbox input "true"
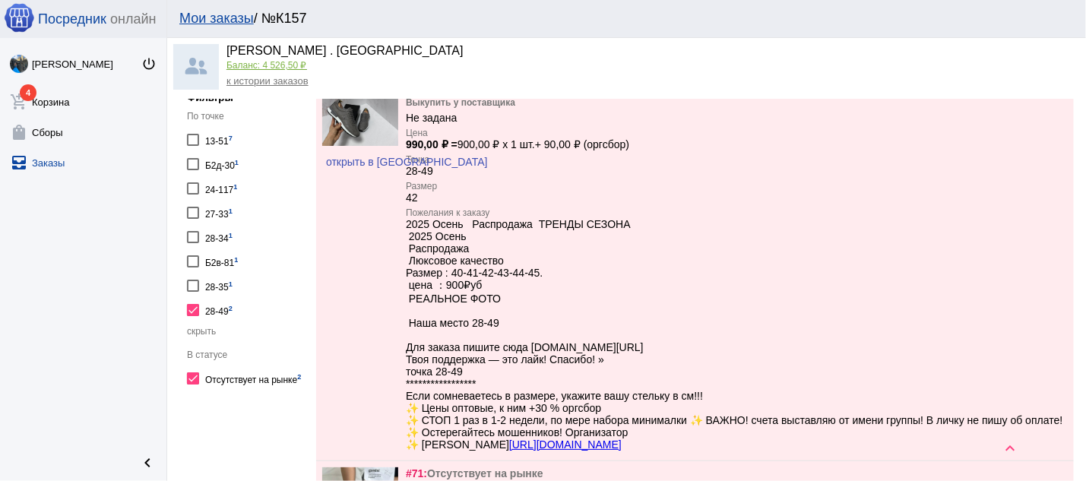
scroll to position [631, 0]
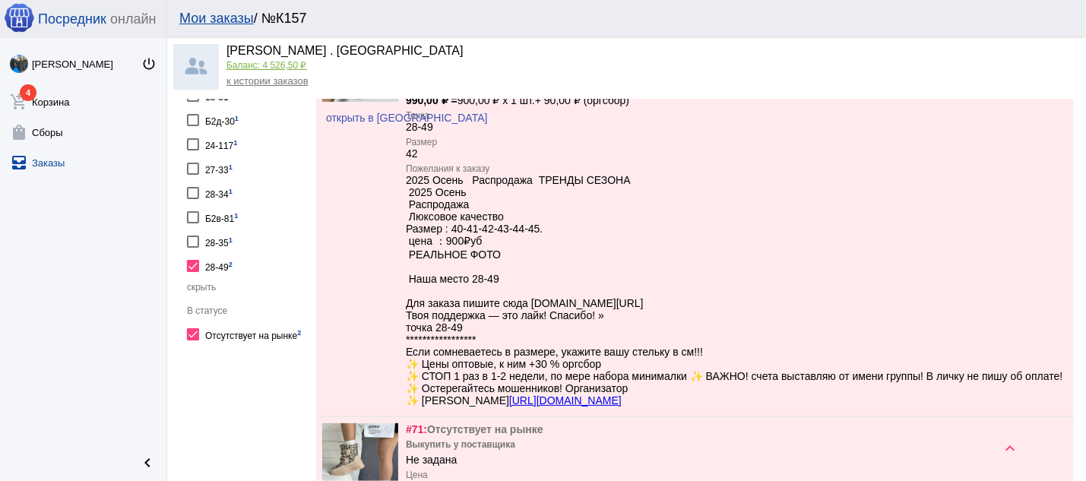
click at [191, 334] on div at bounding box center [193, 334] width 12 height 12
checkbox input "false"
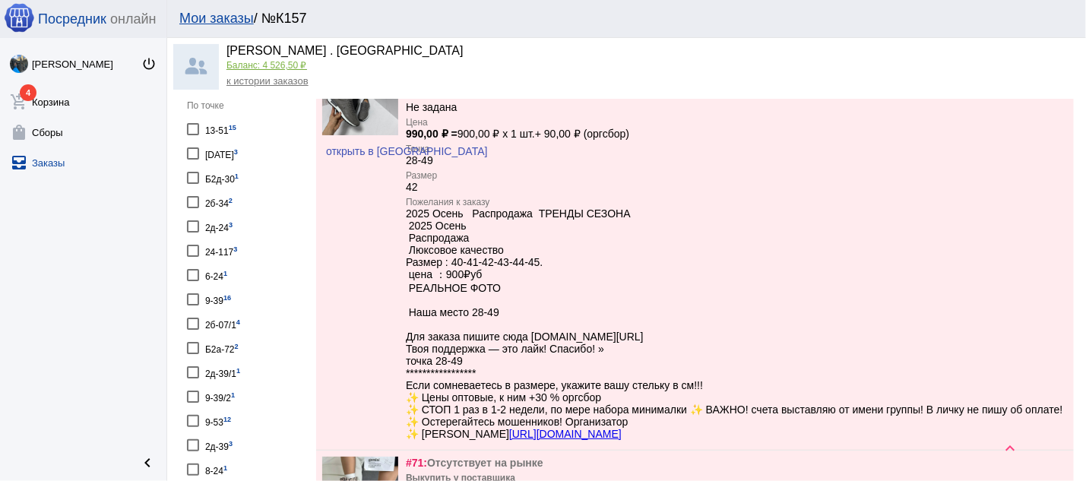
click at [198, 175] on div at bounding box center [193, 178] width 12 height 12
checkbox input "true"
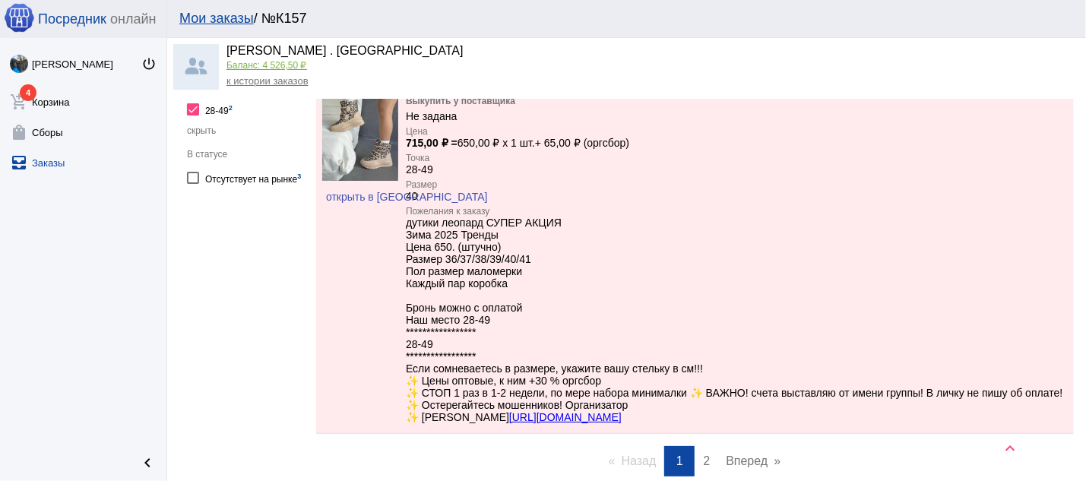
scroll to position [924, 0]
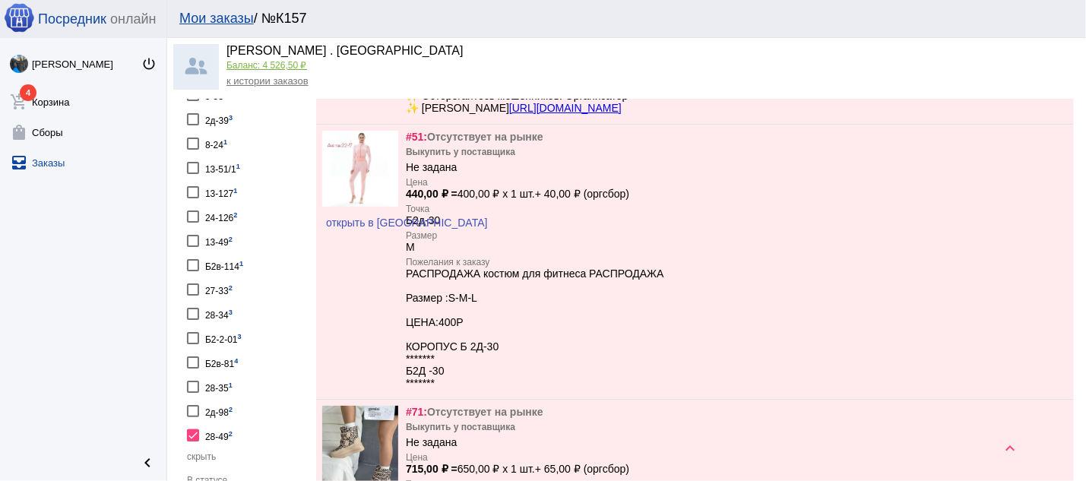
click at [196, 429] on div at bounding box center [193, 435] width 12 height 12
checkbox input "false"
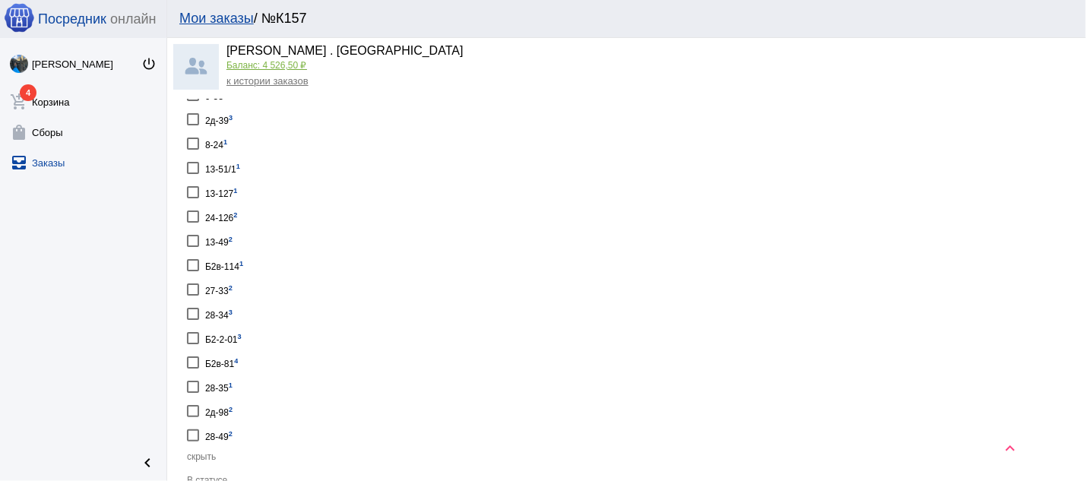
click at [194, 162] on div at bounding box center [193, 168] width 12 height 12
checkbox input "true"
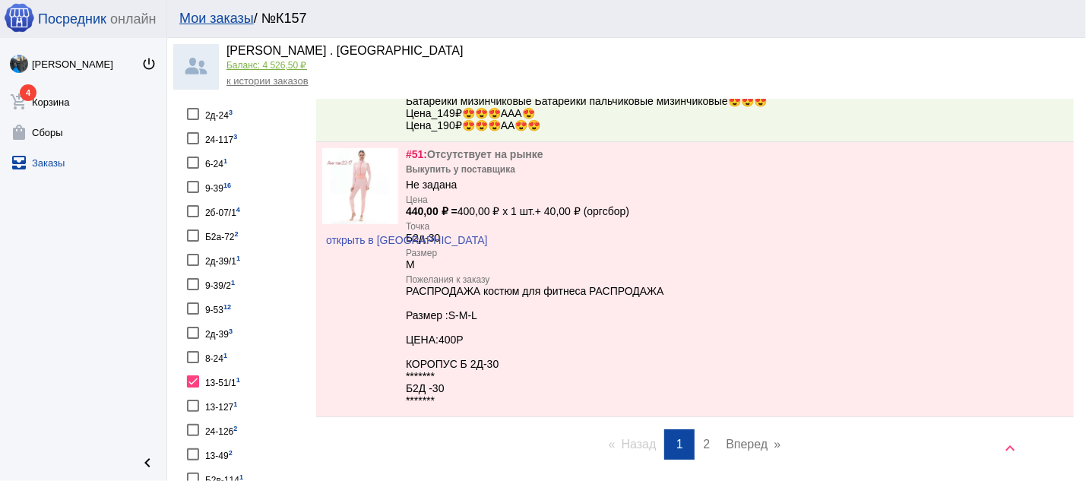
scroll to position [843, 0]
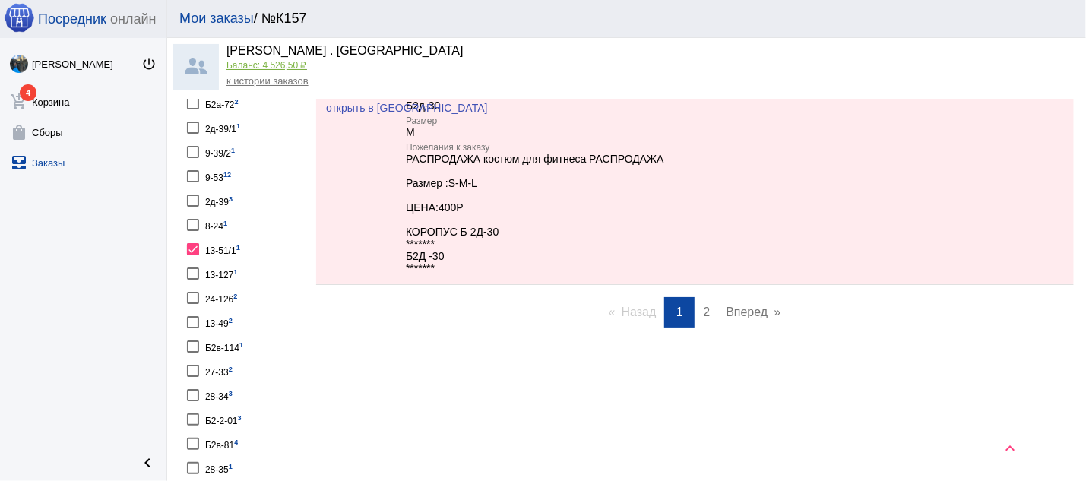
click at [194, 243] on div at bounding box center [193, 249] width 12 height 12
checkbox input "false"
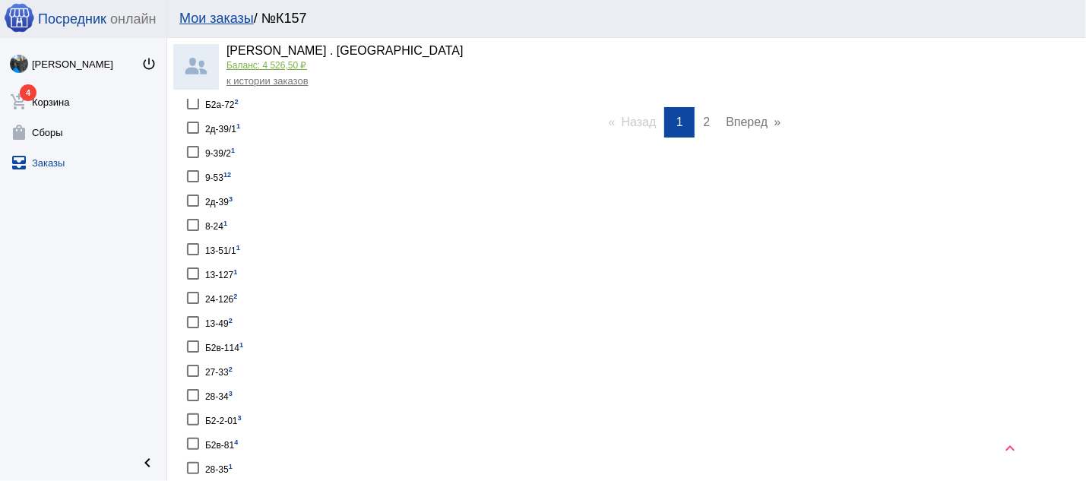
click at [192, 267] on div at bounding box center [193, 273] width 12 height 12
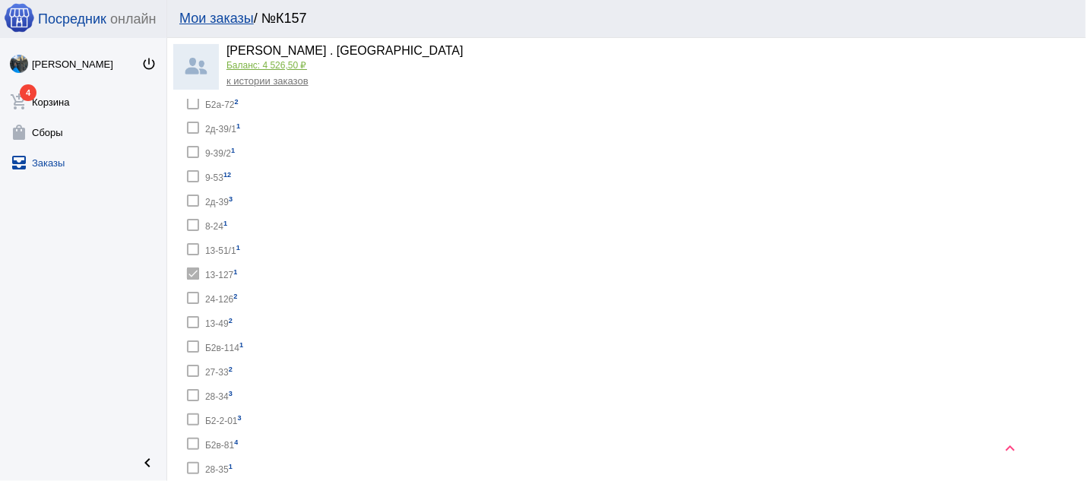
checkbox input "true"
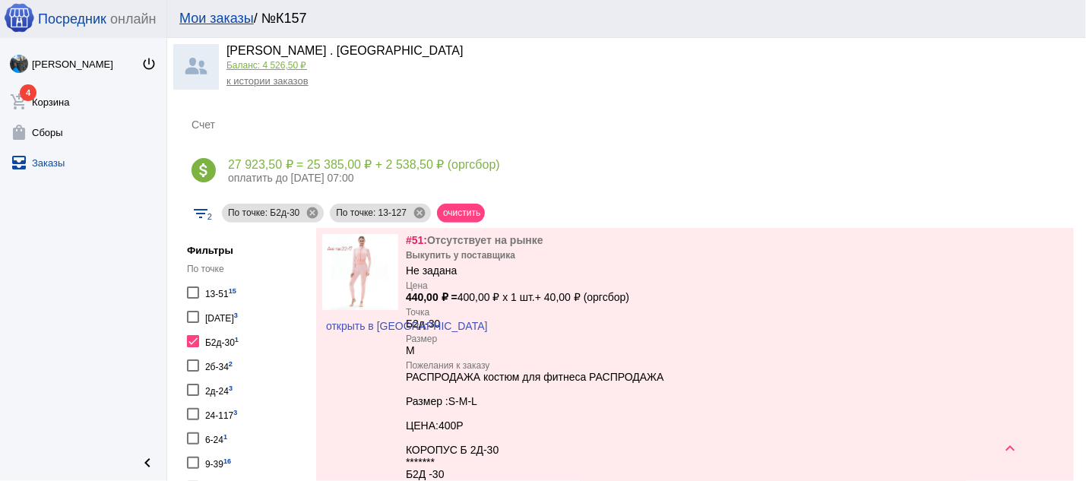
scroll to position [435, 0]
click at [195, 340] on div at bounding box center [193, 340] width 12 height 12
checkbox input "false"
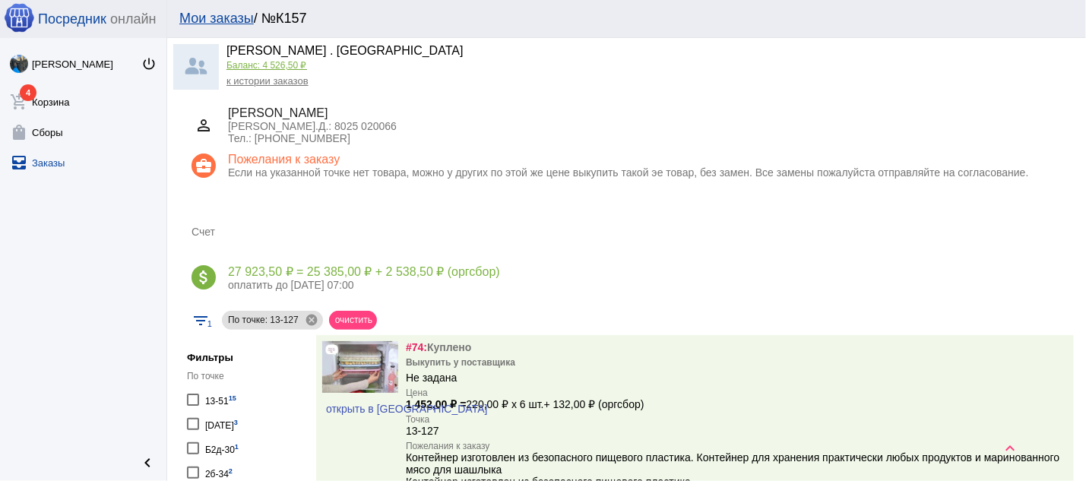
scroll to position [272, 0]
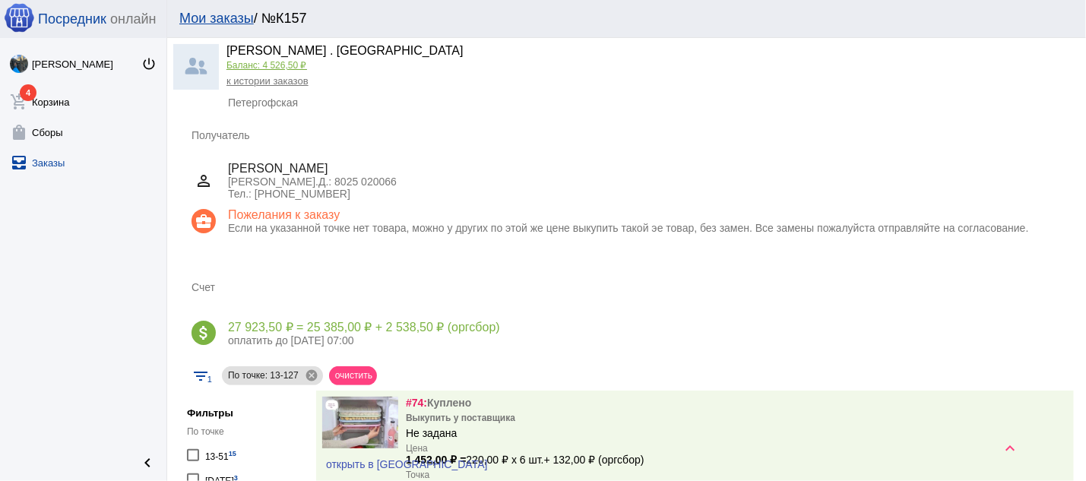
click at [261, 81] on link "к истории заказов" at bounding box center [267, 80] width 82 height 11
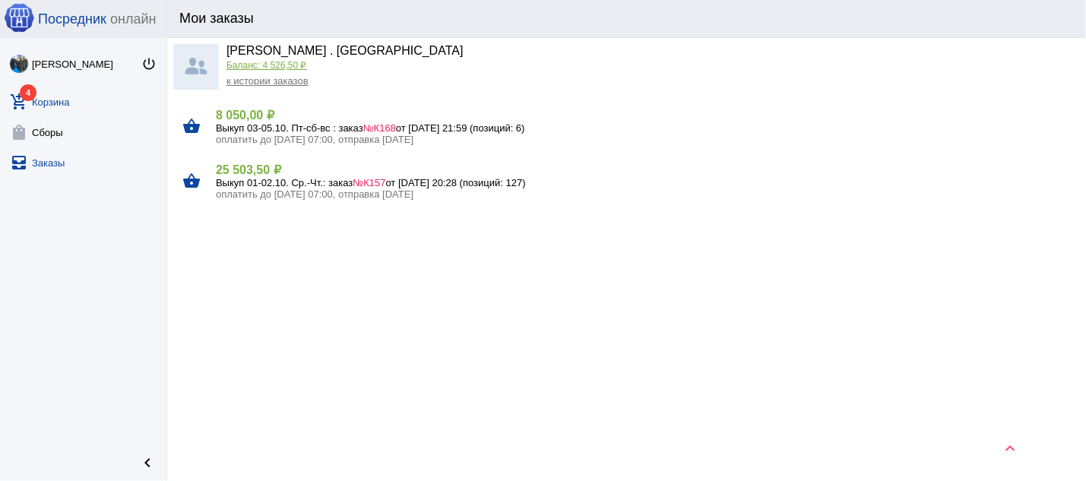
click at [51, 97] on link "add_shopping_cart 4 Корзина" at bounding box center [83, 99] width 166 height 30
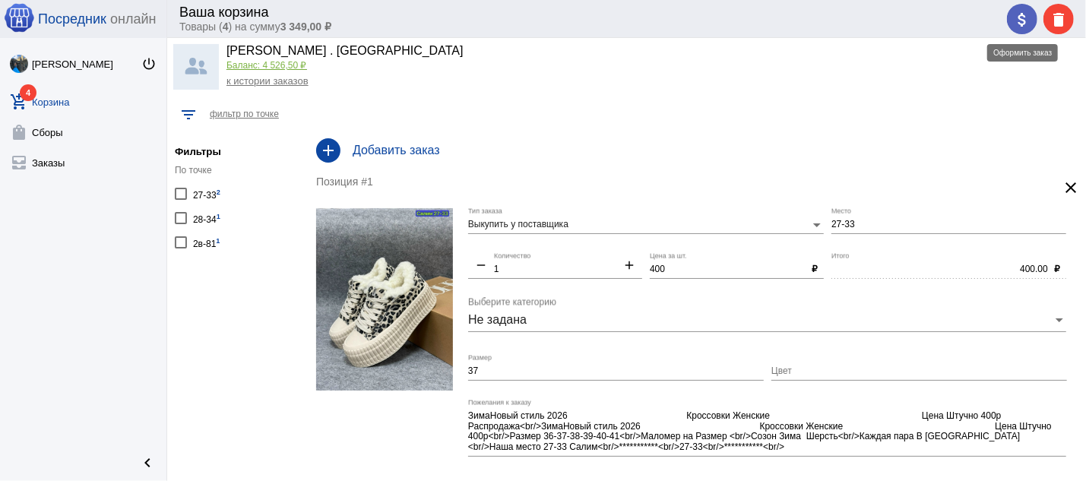
click at [1017, 17] on mat-icon "attach_money" at bounding box center [1022, 20] width 18 height 18
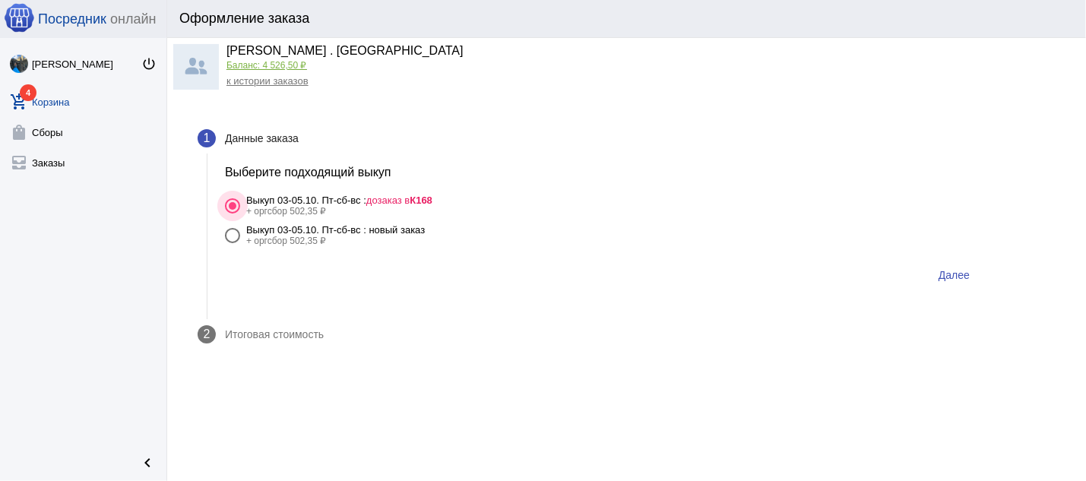
click at [410, 202] on span "дозаказ в К168" at bounding box center [399, 200] width 66 height 11
click at [232, 213] on input "Выкуп 03-05.10. Пт-сб-вс : дозаказ в К168 + оргсбор 502,35 ₽" at bounding box center [232, 213] width 1 height 1
click at [954, 272] on span "Далее" at bounding box center [953, 275] width 31 height 12
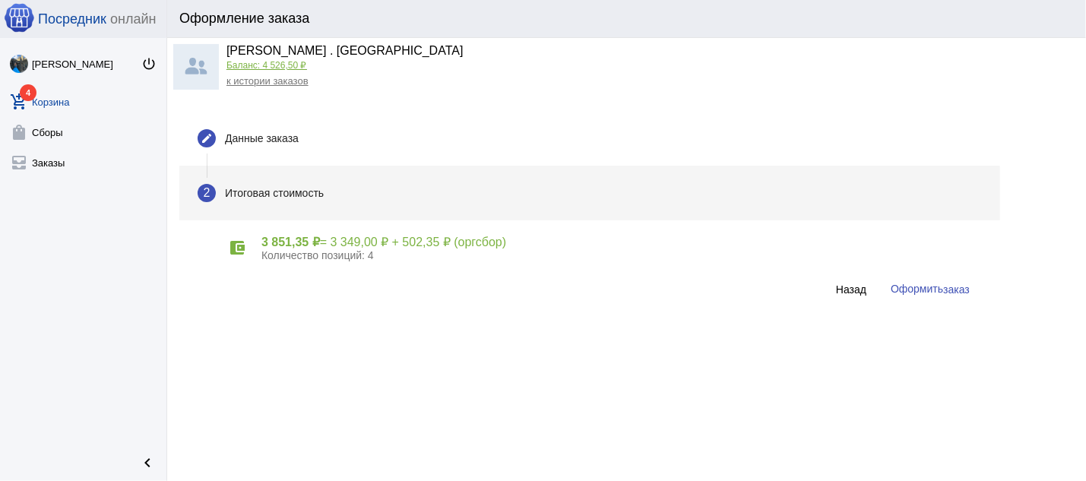
click at [946, 291] on span "заказ" at bounding box center [956, 289] width 27 height 12
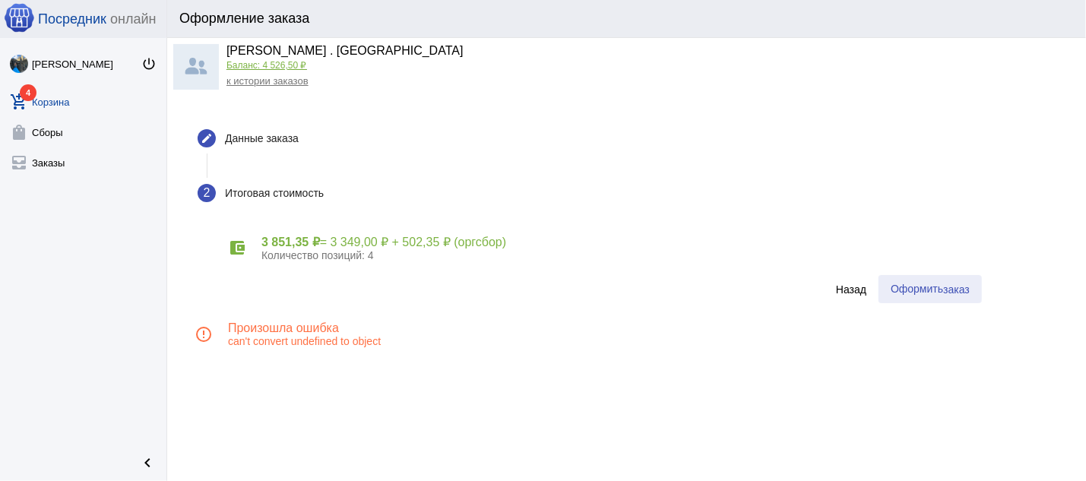
click at [945, 290] on span "заказ" at bounding box center [956, 289] width 27 height 12
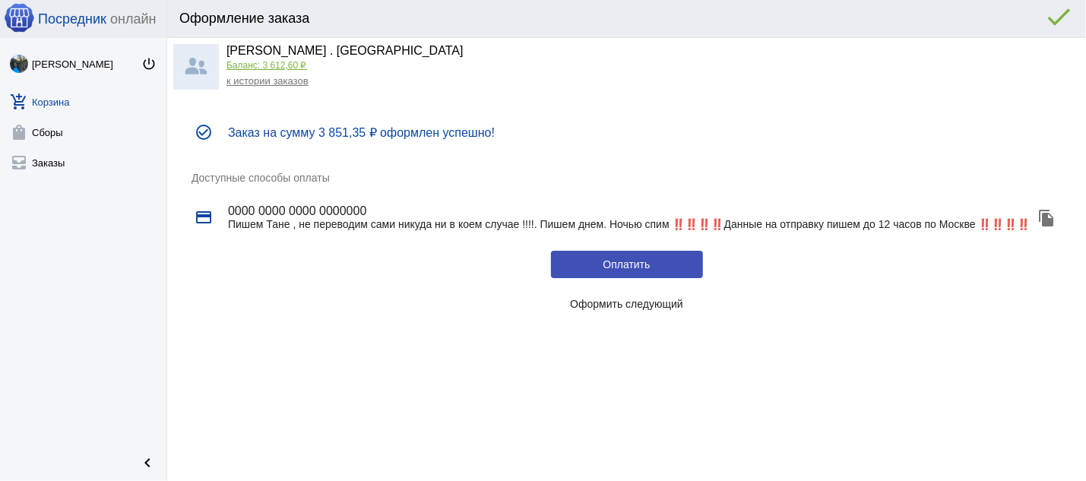
click at [277, 82] on link "к истории заказов" at bounding box center [267, 80] width 82 height 11
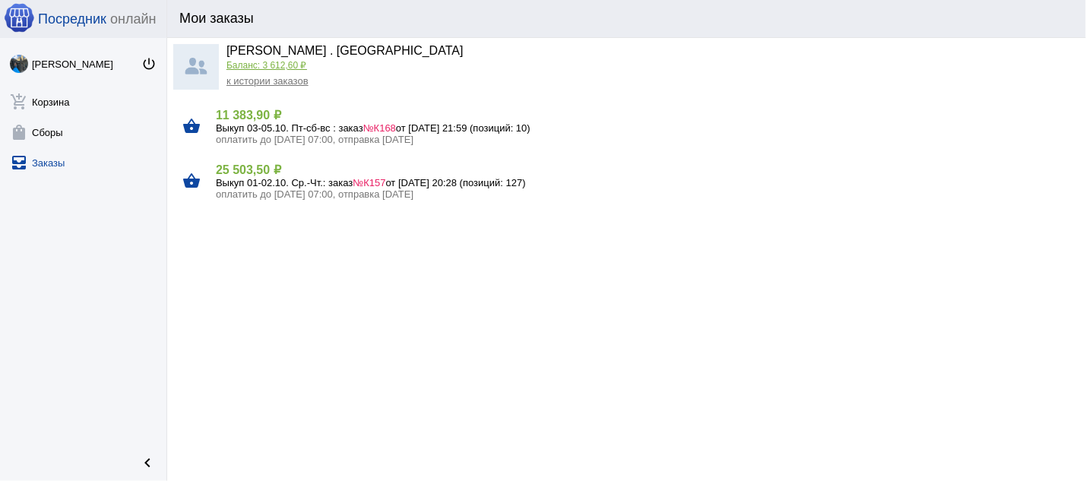
click at [396, 125] on span "№К168" at bounding box center [379, 127] width 33 height 11
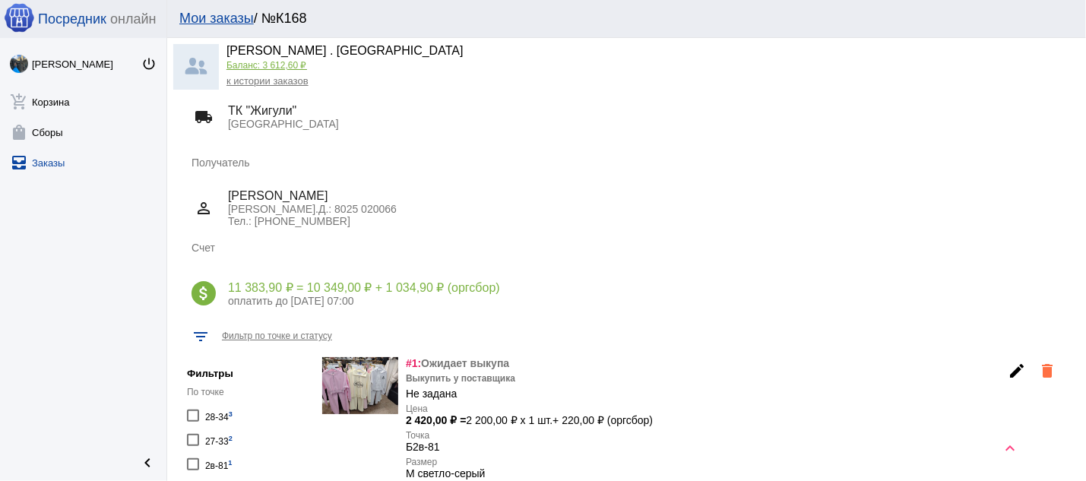
scroll to position [489, 0]
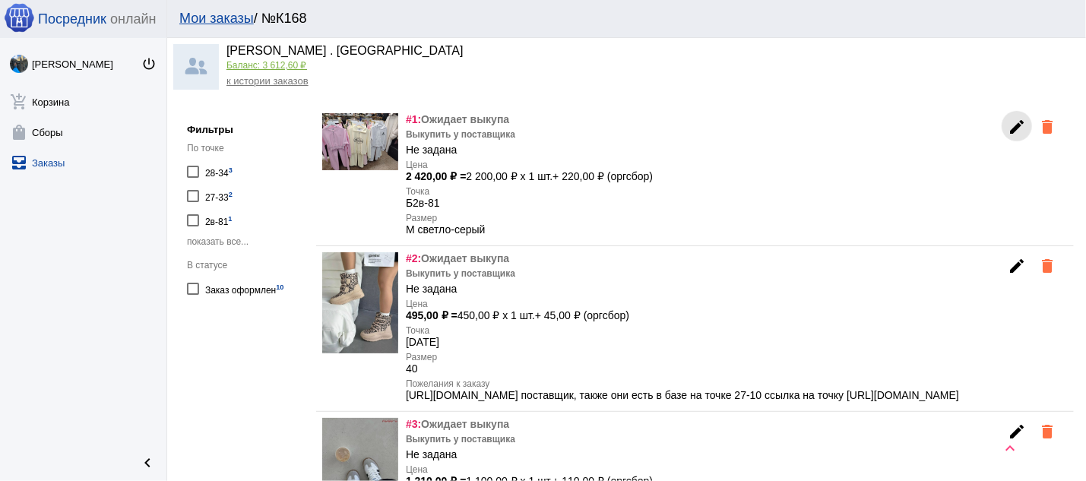
click at [1007, 128] on mat-icon "edit" at bounding box center [1016, 127] width 18 height 18
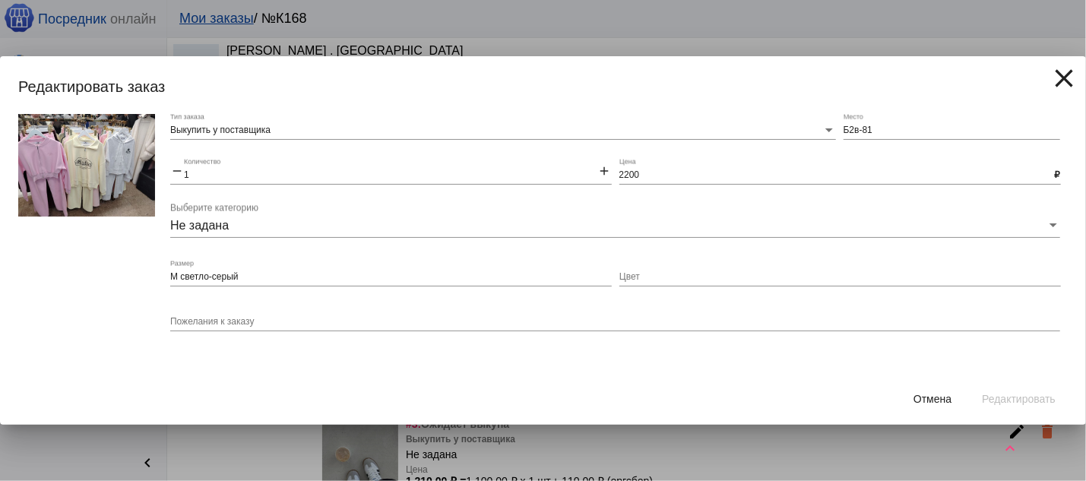
click at [387, 271] on div "М светло-серый Размер" at bounding box center [390, 274] width 441 height 26
type input "М светло-серый на фото справа"
click at [805, 313] on div "Пожелания к заказу" at bounding box center [615, 318] width 890 height 27
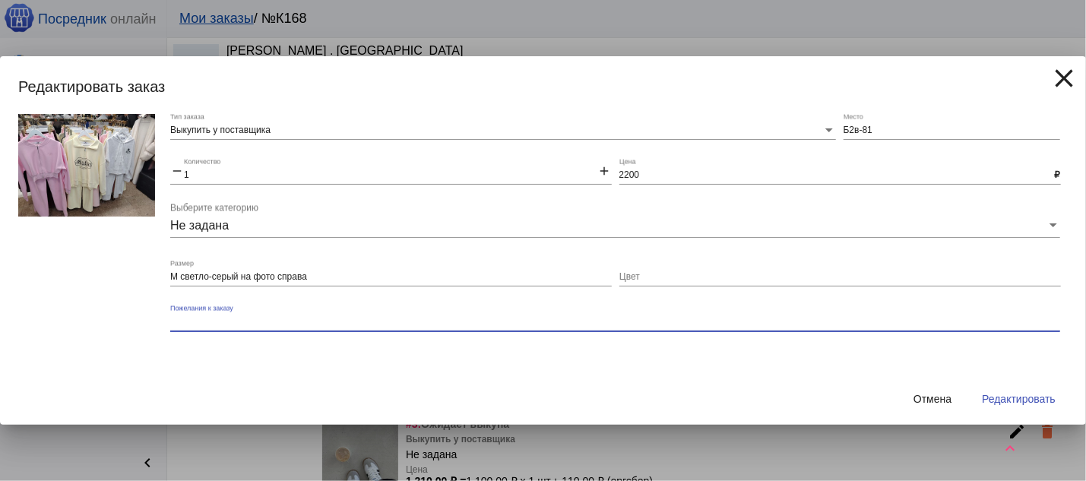
click at [1005, 397] on span "Редактировать" at bounding box center [1019, 399] width 74 height 12
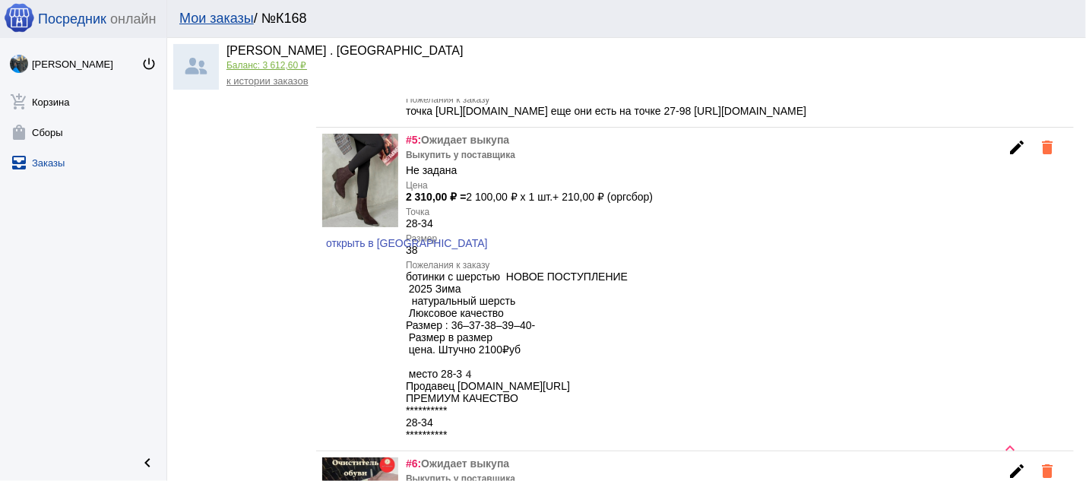
scroll to position [1140, 0]
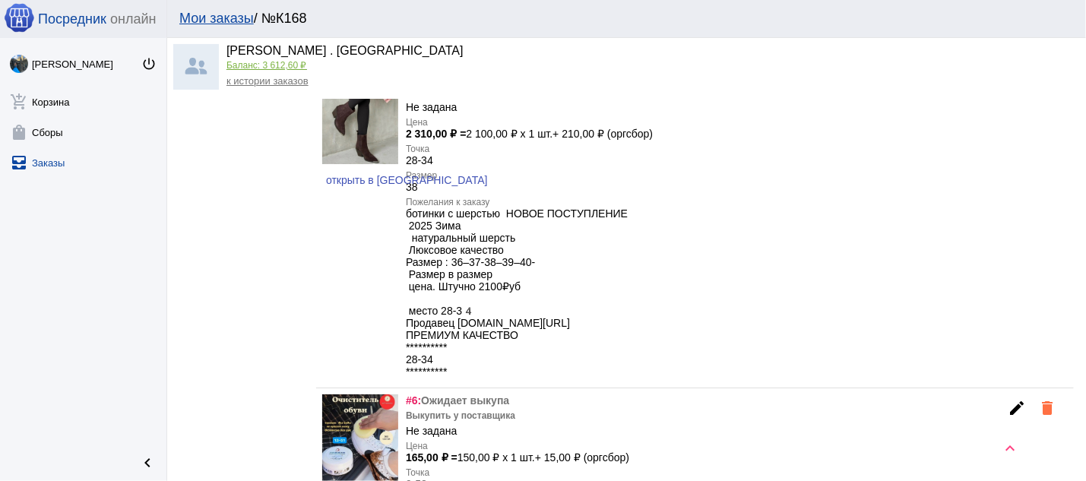
click at [1007, 93] on mat-icon "edit" at bounding box center [1016, 84] width 18 height 18
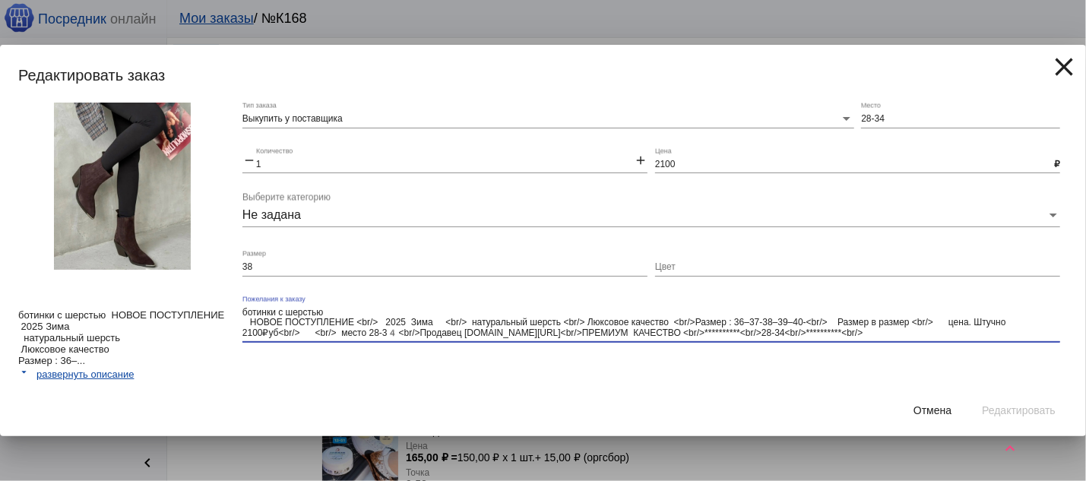
drag, startPoint x: 619, startPoint y: 330, endPoint x: 783, endPoint y: 330, distance: 164.1
click at [783, 330] on textarea "**********" at bounding box center [651, 322] width 818 height 33
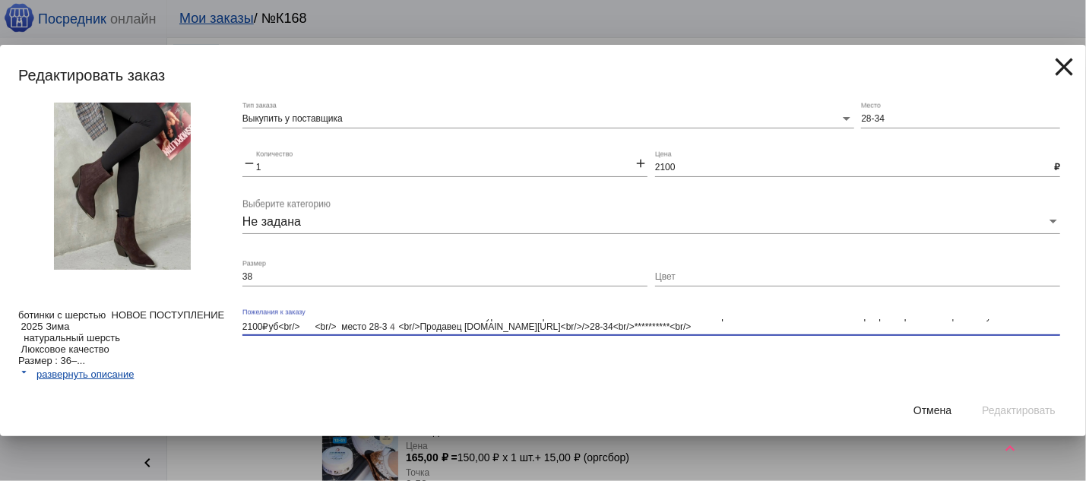
scroll to position [21, 0]
drag, startPoint x: 735, startPoint y: 326, endPoint x: 675, endPoint y: 340, distance: 62.5
click at [675, 333] on textarea "**********" at bounding box center [651, 326] width 818 height 14
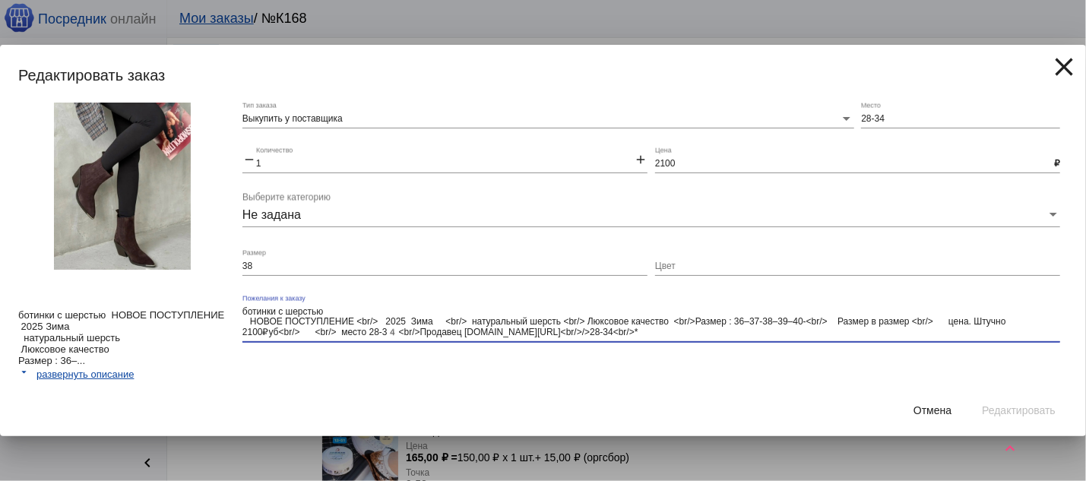
type textarea "ботинки с шерстью ️️ НОВОЕ ПОСТУПЛЕНИЕ ️️<br/>️️ 2025 Зима ️ ️ ️ ️️<br/>️ ￼ нат…"
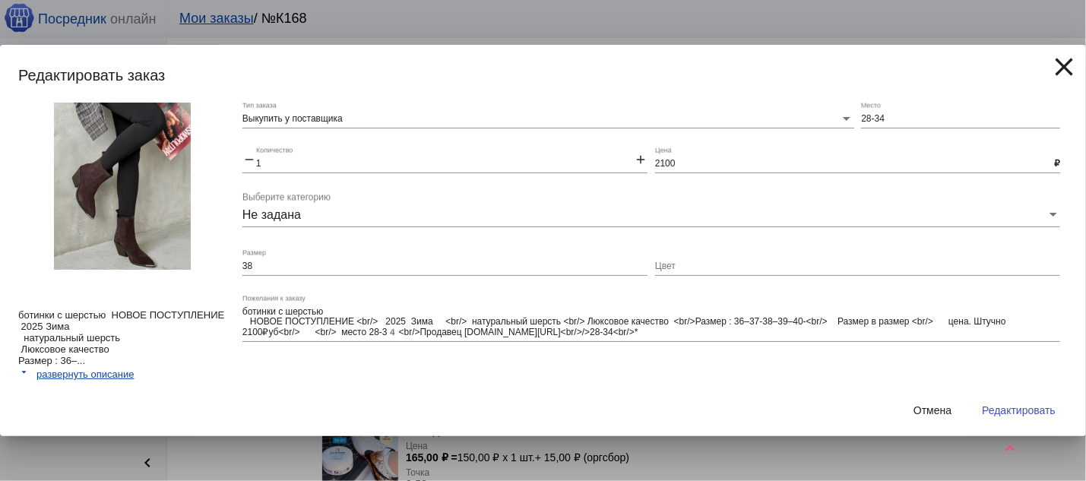
click at [947, 378] on div "Выкупить у поставщика Тип заказа 28-34 Место remove 1 Количество add 2100 Цена …" at bounding box center [654, 244] width 825 height 283
click at [990, 406] on button "Редактировать" at bounding box center [1018, 410] width 98 height 27
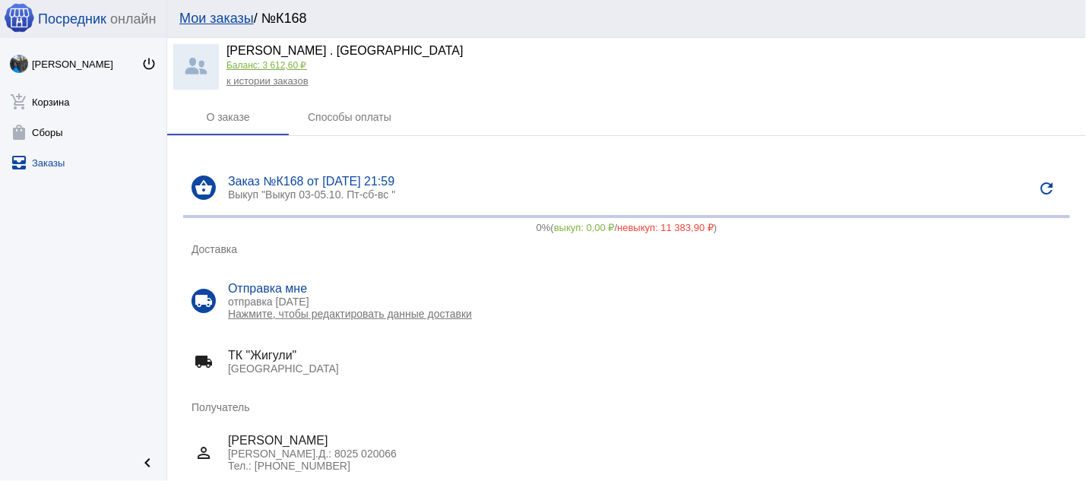
click at [299, 85] on link "к истории заказов" at bounding box center [267, 80] width 82 height 11
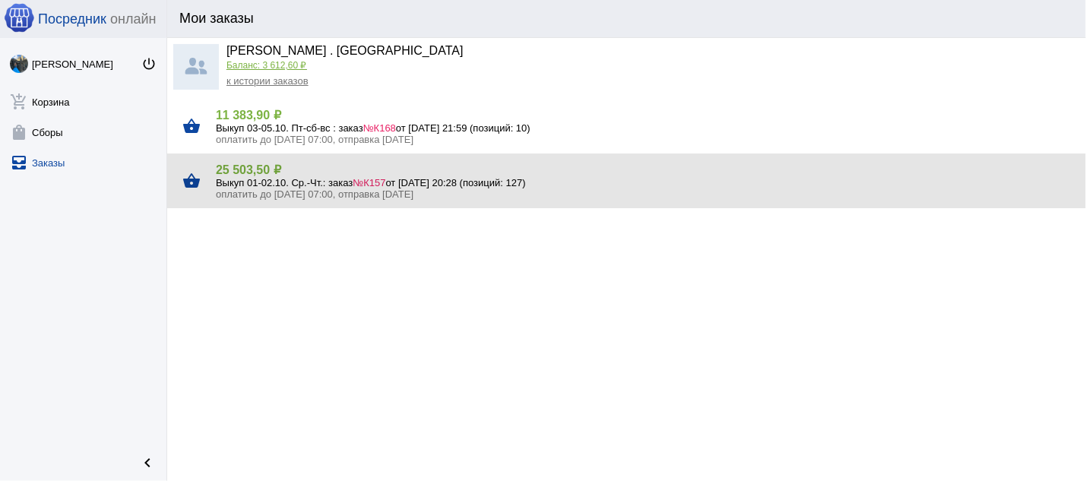
click at [381, 181] on span "№К157" at bounding box center [369, 182] width 33 height 11
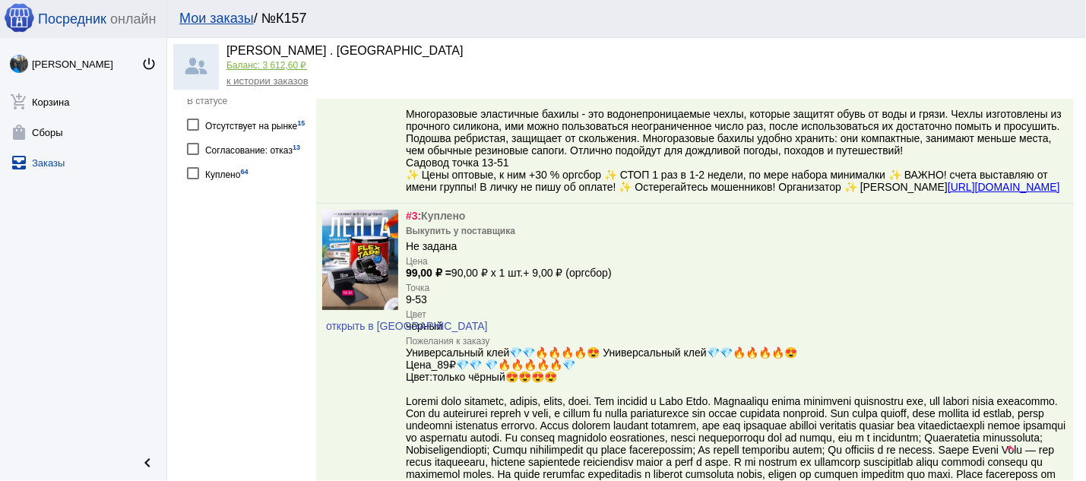
scroll to position [733, 0]
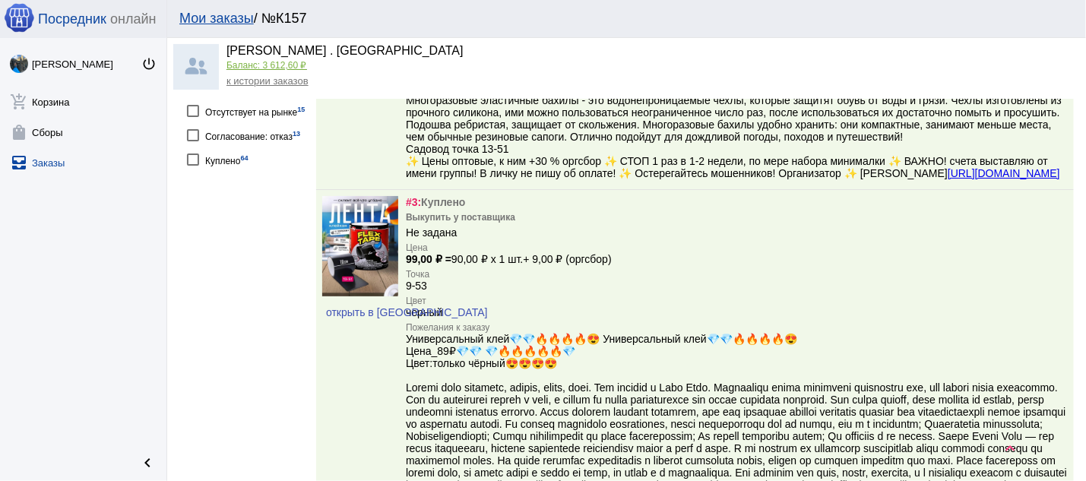
click at [235, 169] on div "Куплено 64" at bounding box center [226, 159] width 43 height 21
checkbox input "true"
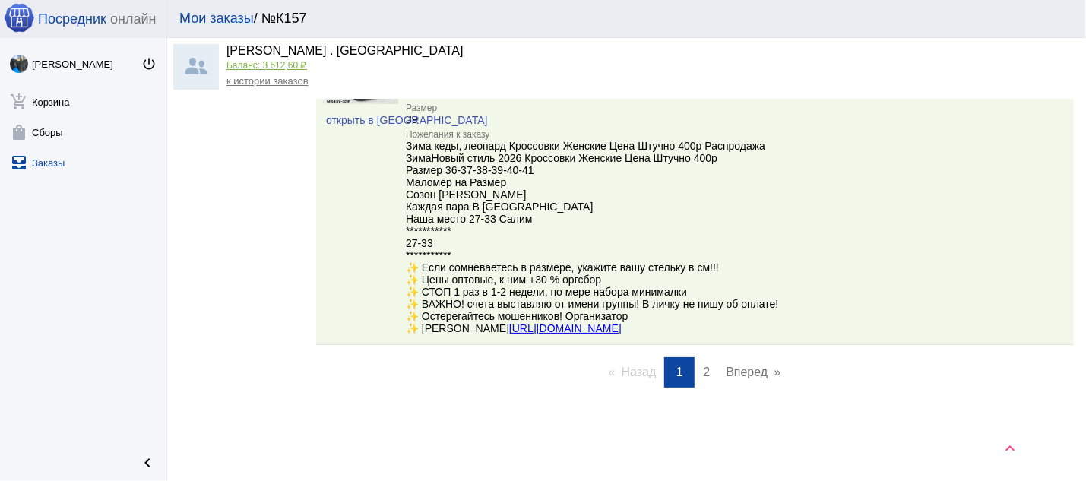
scroll to position [19206, 0]
click at [703, 372] on span "2" at bounding box center [706, 371] width 7 height 13
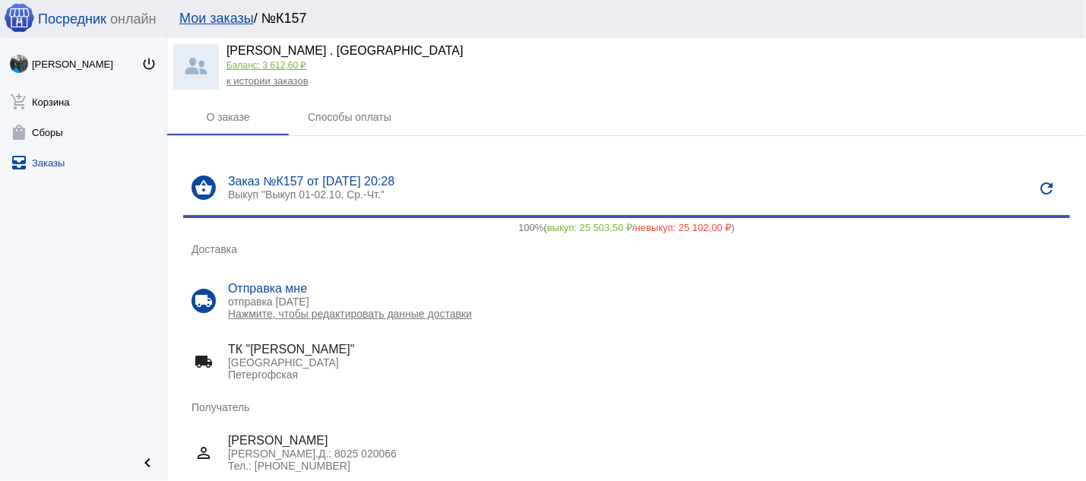
click at [296, 79] on link "к истории заказов" at bounding box center [267, 80] width 82 height 11
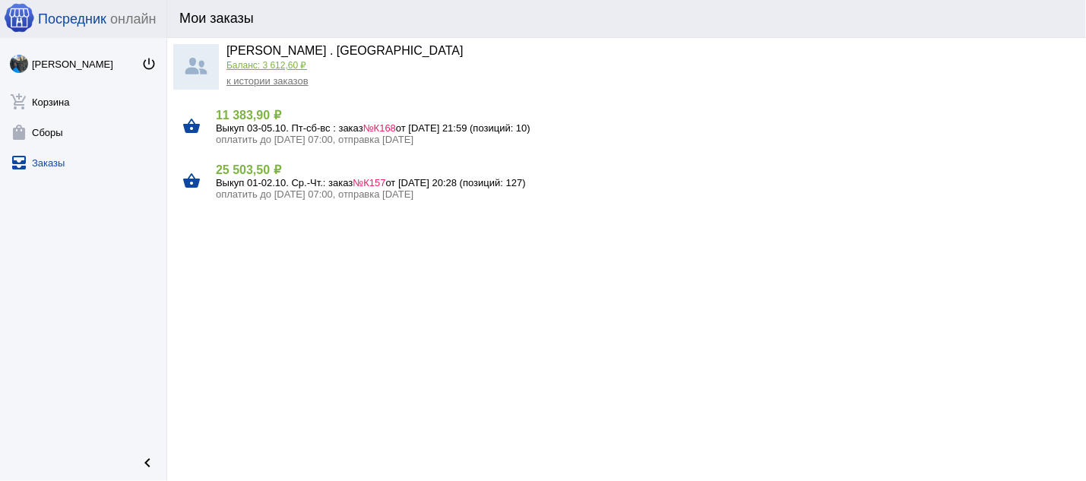
click at [378, 131] on span "№К168" at bounding box center [379, 127] width 33 height 11
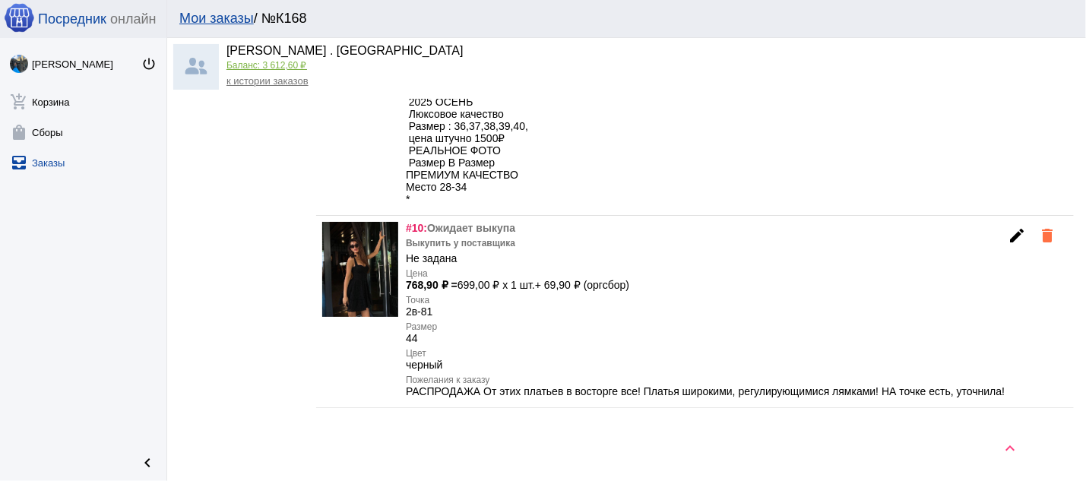
scroll to position [2362, 0]
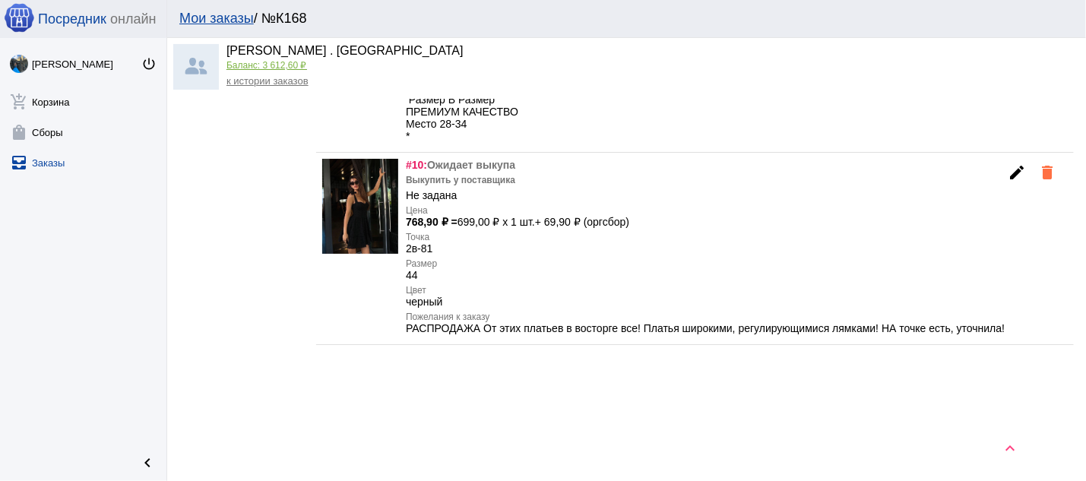
click at [1007, 182] on mat-icon "edit" at bounding box center [1016, 172] width 18 height 18
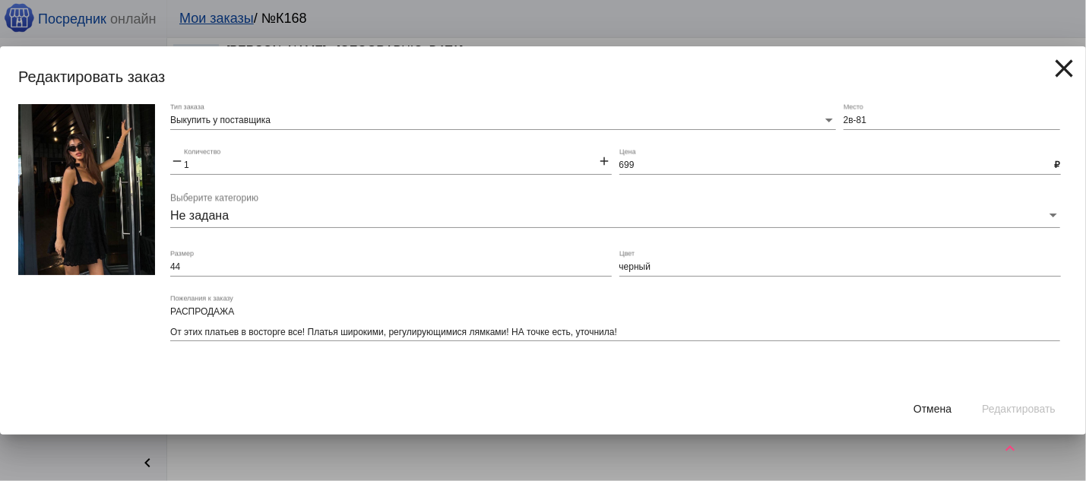
click at [843, 116] on mat-form-field "Выкупить у поставщика Тип заказа" at bounding box center [506, 126] width 673 height 45
click at [845, 119] on input "2в-81" at bounding box center [951, 120] width 217 height 11
type input "Б2в-81"
click at [984, 359] on mat-form-field "РАСПРОДАЖА От этих платьев в восторге все! Платья широкими, регулирующимися лям…" at bounding box center [618, 328] width 897 height 65
click at [1007, 405] on span "Редактировать" at bounding box center [1019, 409] width 74 height 12
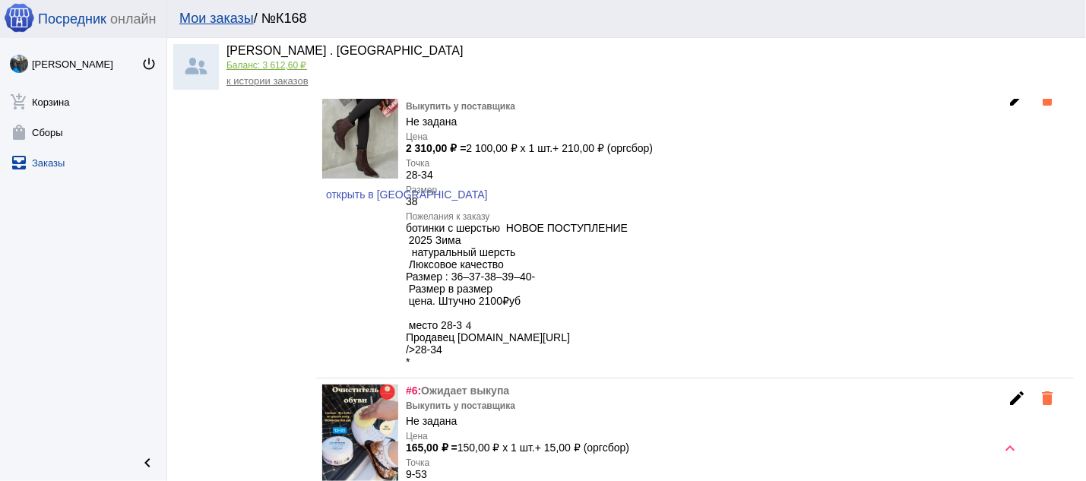
scroll to position [637, 0]
